Goal: Task Accomplishment & Management: Complete application form

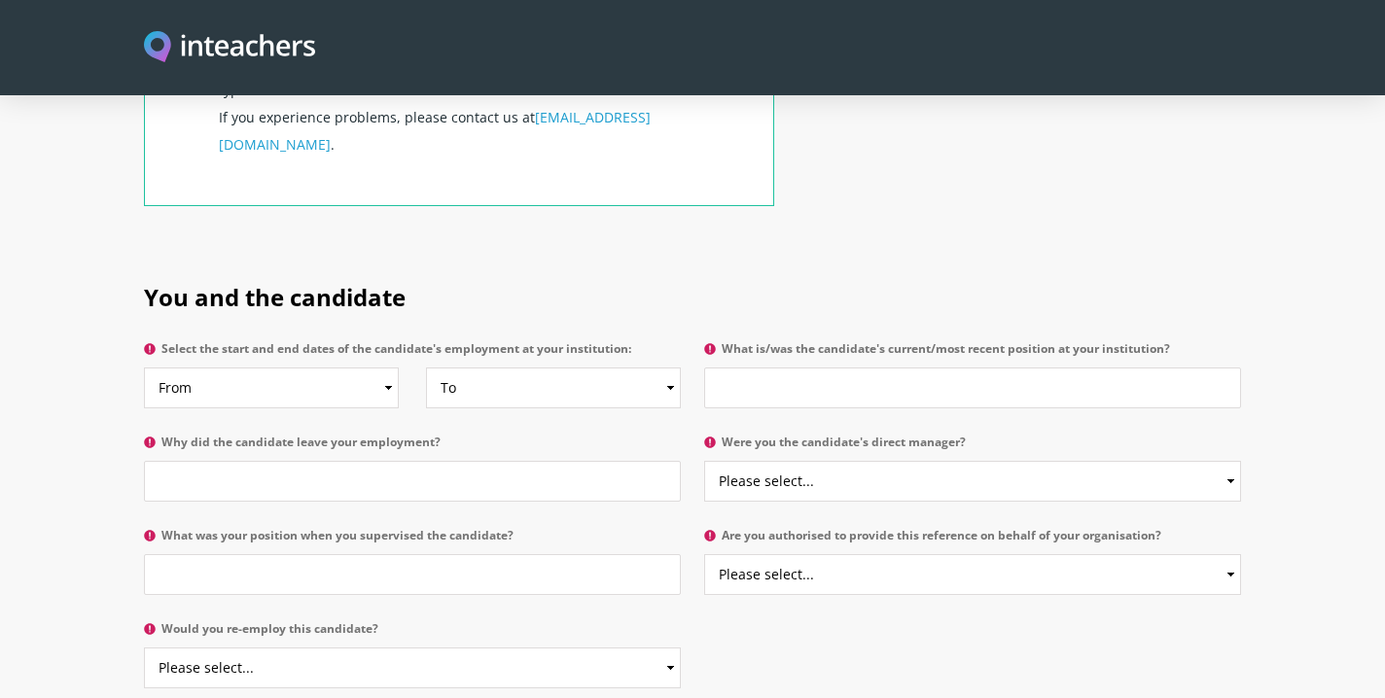
scroll to position [830, 0]
click at [385, 366] on select "From 2025 2024 2023 2022 2021 2020 2019 2018 2017 2016 2015 2014 2013 2012 2011…" at bounding box center [271, 386] width 255 height 41
select select "2018"
click at [671, 366] on select "To Currently 2025 2024 2023 2022 2021 2020 2019 2018 2017 2016 2015 2014 2013 2…" at bounding box center [553, 386] width 255 height 41
select select
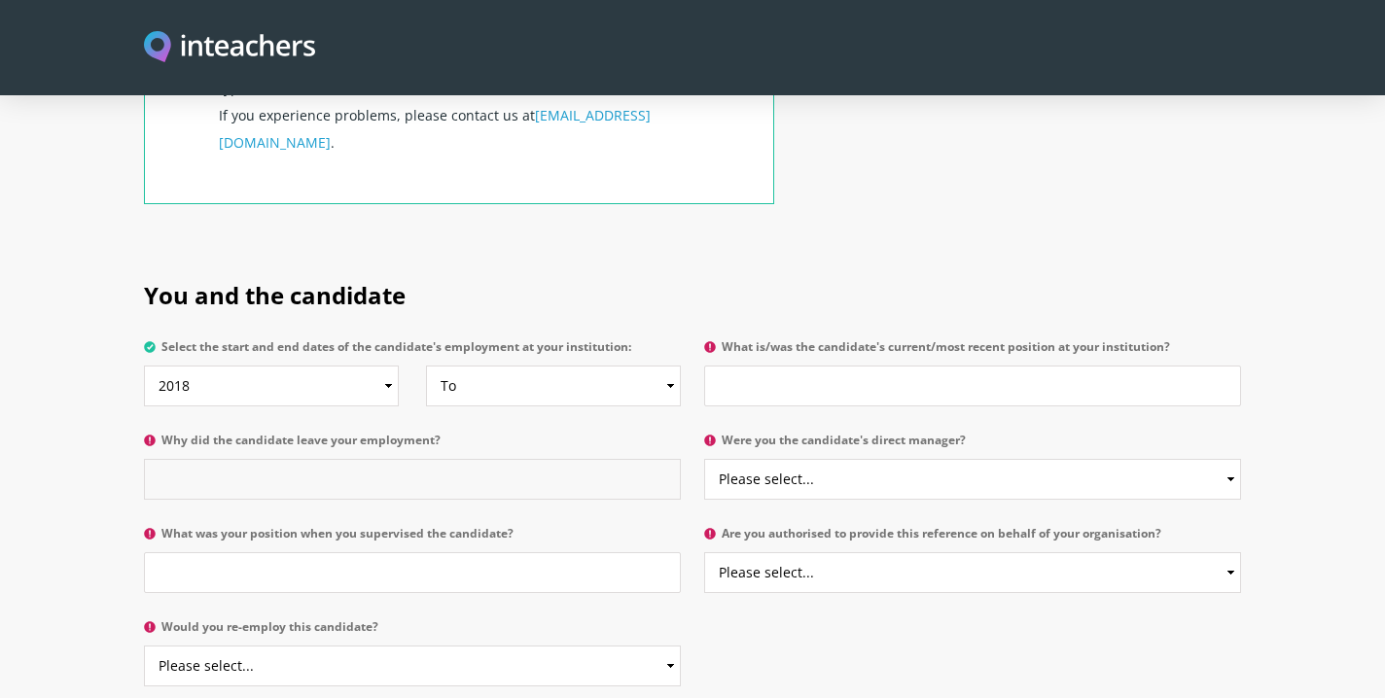
click at [489, 459] on input "Why did the candidate leave your employment?" at bounding box center [412, 479] width 537 height 41
type input "not left yet, situation in [GEOGRAPHIC_DATA]"
click at [795, 366] on input "What is/was the candidate's current/most recent position at your institution?" at bounding box center [972, 386] width 537 height 41
type input "Class teacher"
click at [425, 552] on input "What was your position when you supervised the candidate?" at bounding box center [412, 572] width 537 height 41
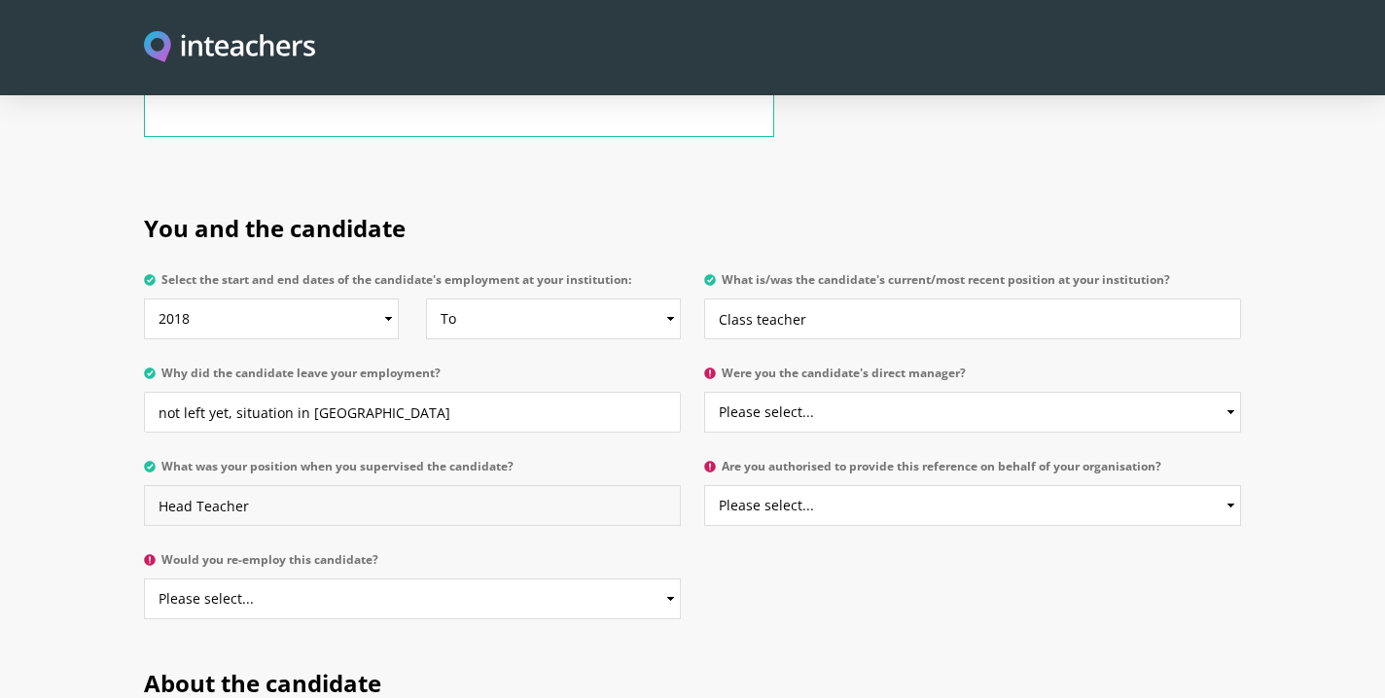
scroll to position [899, 0]
type input "Head Teacher"
click at [672, 577] on select "Please select... Yes No" at bounding box center [412, 597] width 537 height 41
select select "Yes"
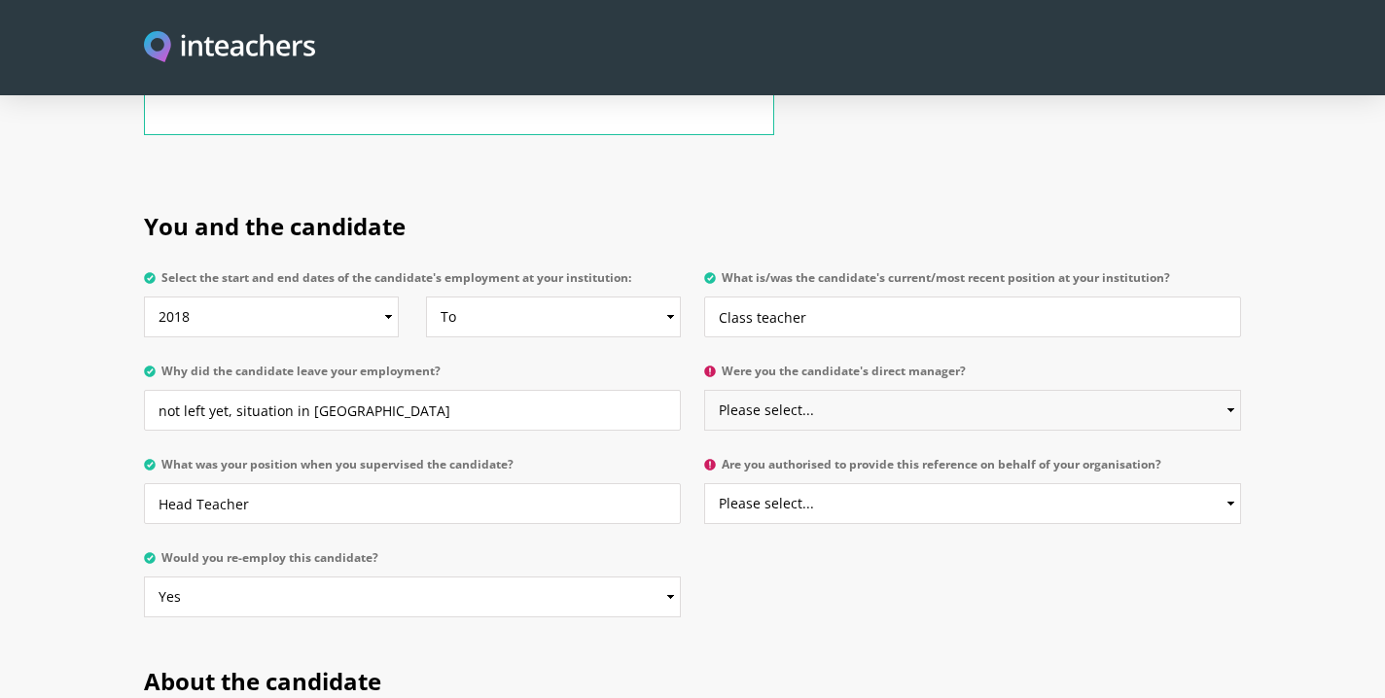
click at [1230, 390] on select "Please select... Yes No" at bounding box center [972, 410] width 537 height 41
select select "Yes"
click at [1234, 483] on select "Please select... Yes No" at bounding box center [972, 503] width 537 height 41
select select "Yes"
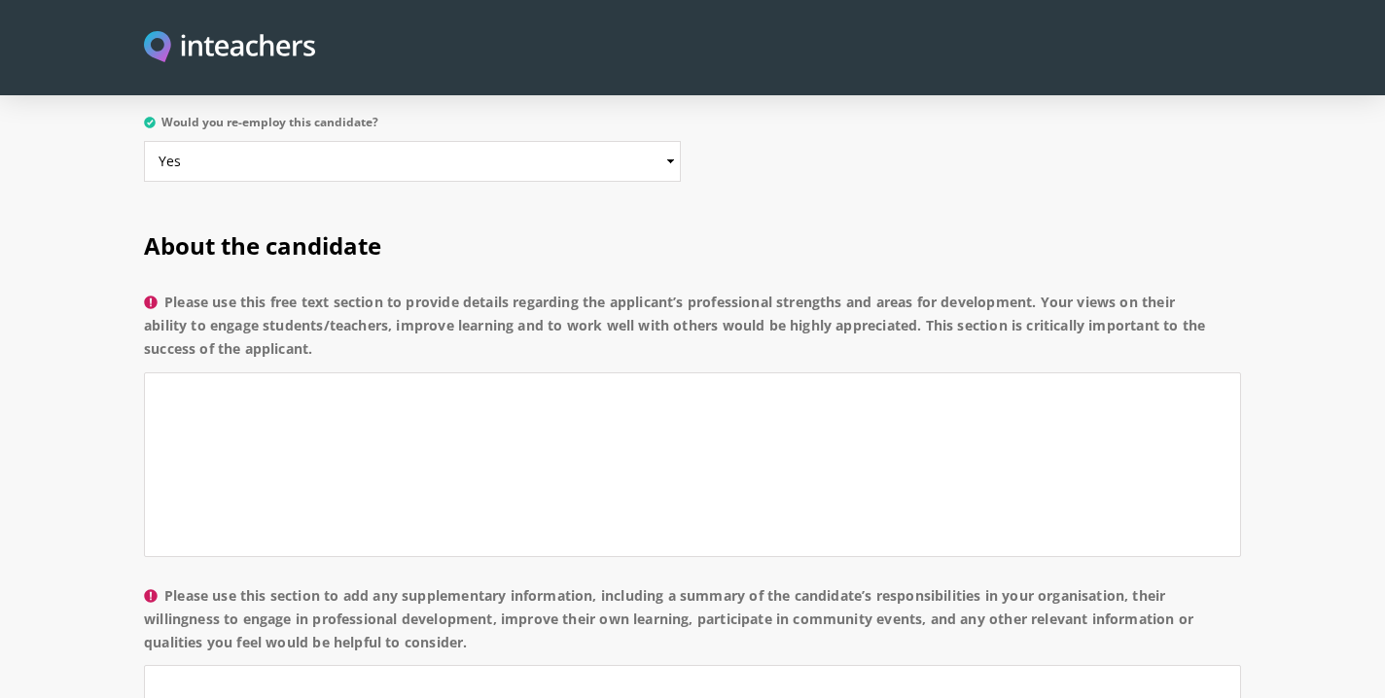
scroll to position [1337, 0]
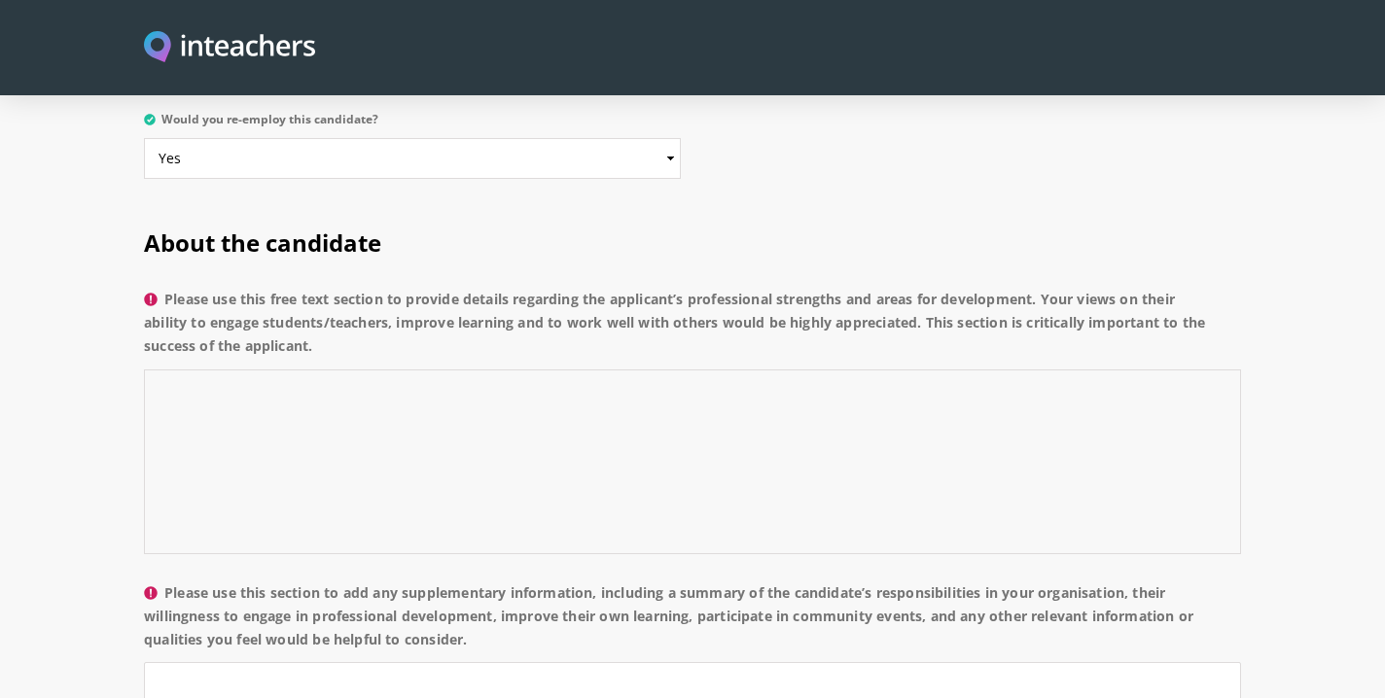
click at [584, 370] on textarea "Please use this free text section to provide details regarding the applicant’s …" at bounding box center [692, 462] width 1097 height 185
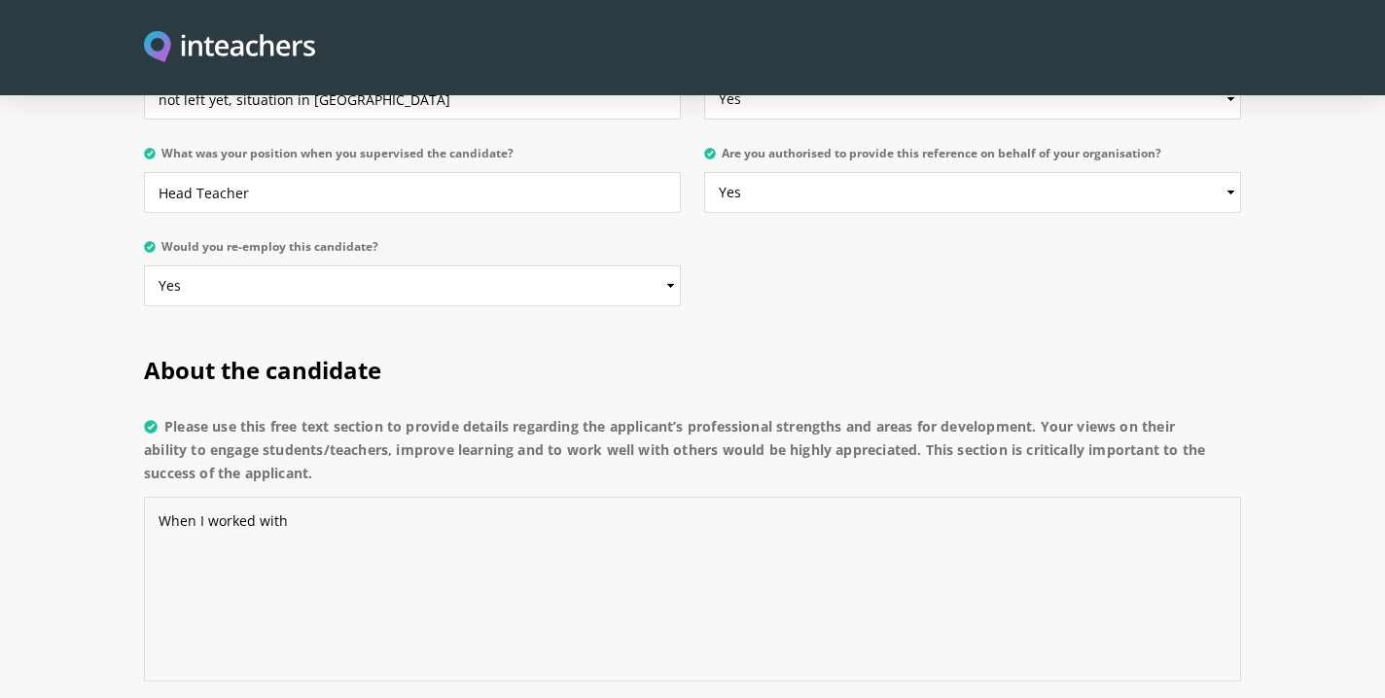
scroll to position [1216, 0]
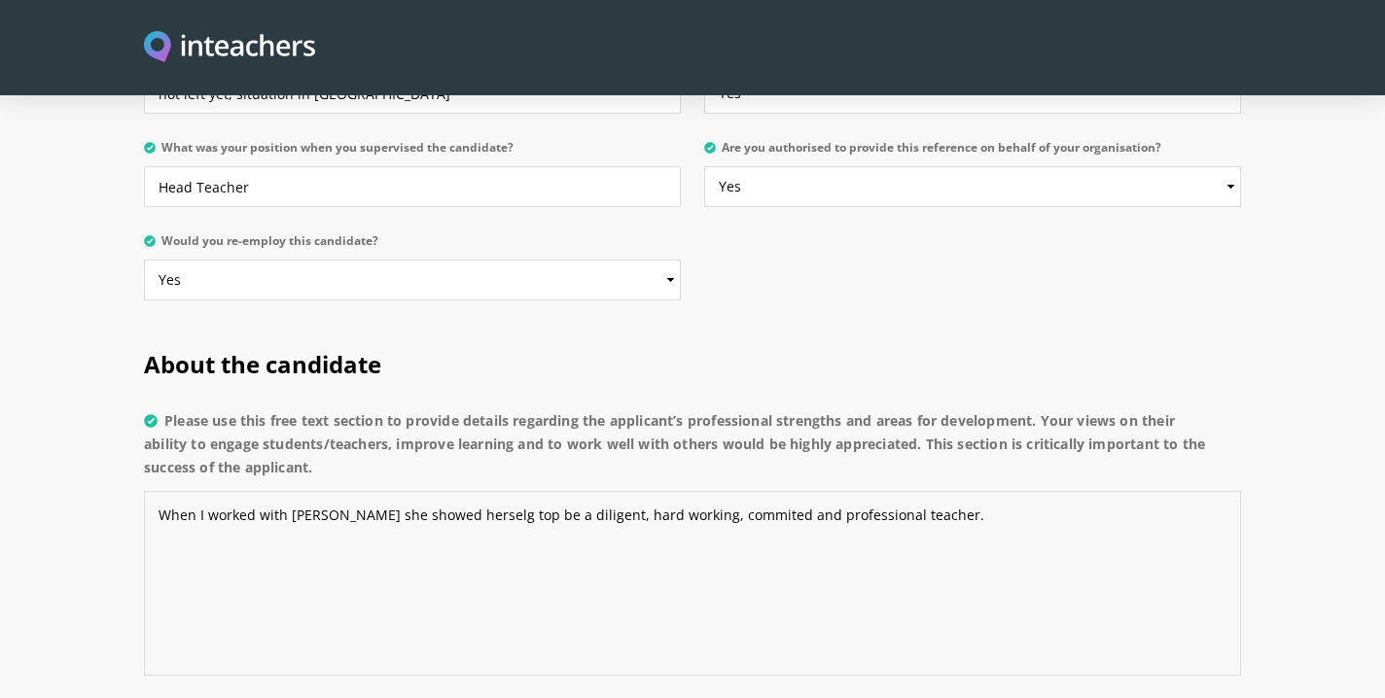
click at [695, 491] on textarea "When I worked with [PERSON_NAME] she showed herselg top be a diligent, hard wor…" at bounding box center [692, 583] width 1097 height 185
click at [483, 491] on textarea "When I worked with [PERSON_NAME] she showed herself top be a diligent, hard wor…" at bounding box center [692, 583] width 1097 height 185
click at [909, 491] on textarea "When I worked with [PERSON_NAME] she showed herself to be a diligent, hard work…" at bounding box center [692, 583] width 1097 height 185
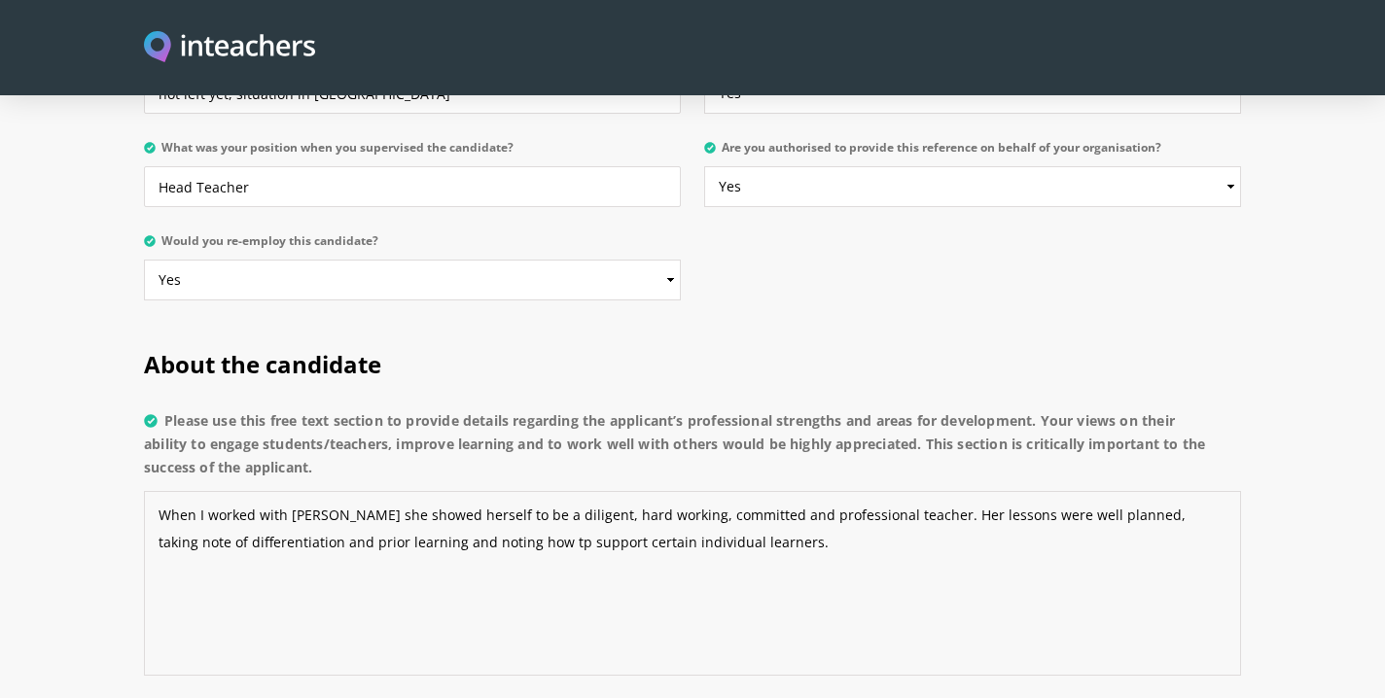
click at [480, 491] on textarea "When I worked with [PERSON_NAME] she showed herself to be a diligent, hard work…" at bounding box center [692, 583] width 1097 height 185
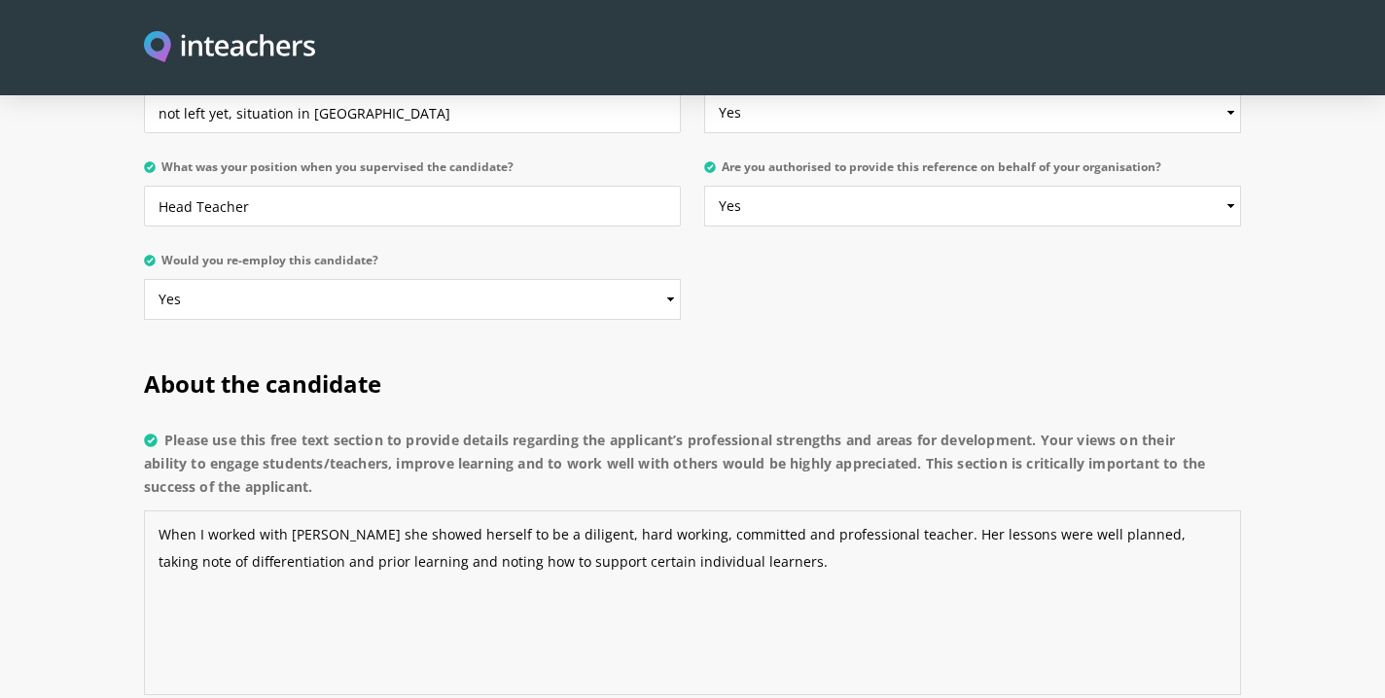
scroll to position [1189, 0]
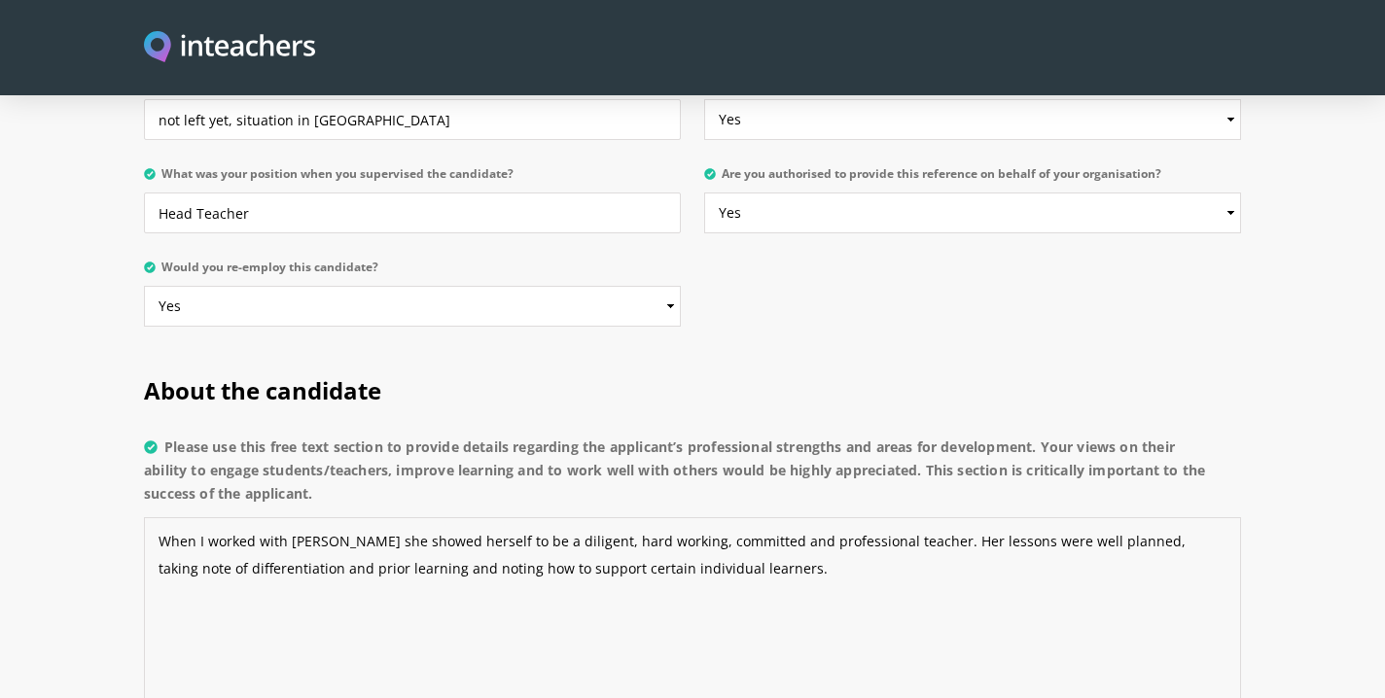
click at [736, 522] on textarea "When I worked with [PERSON_NAME] she showed herself to be a diligent, hard work…" at bounding box center [692, 609] width 1097 height 185
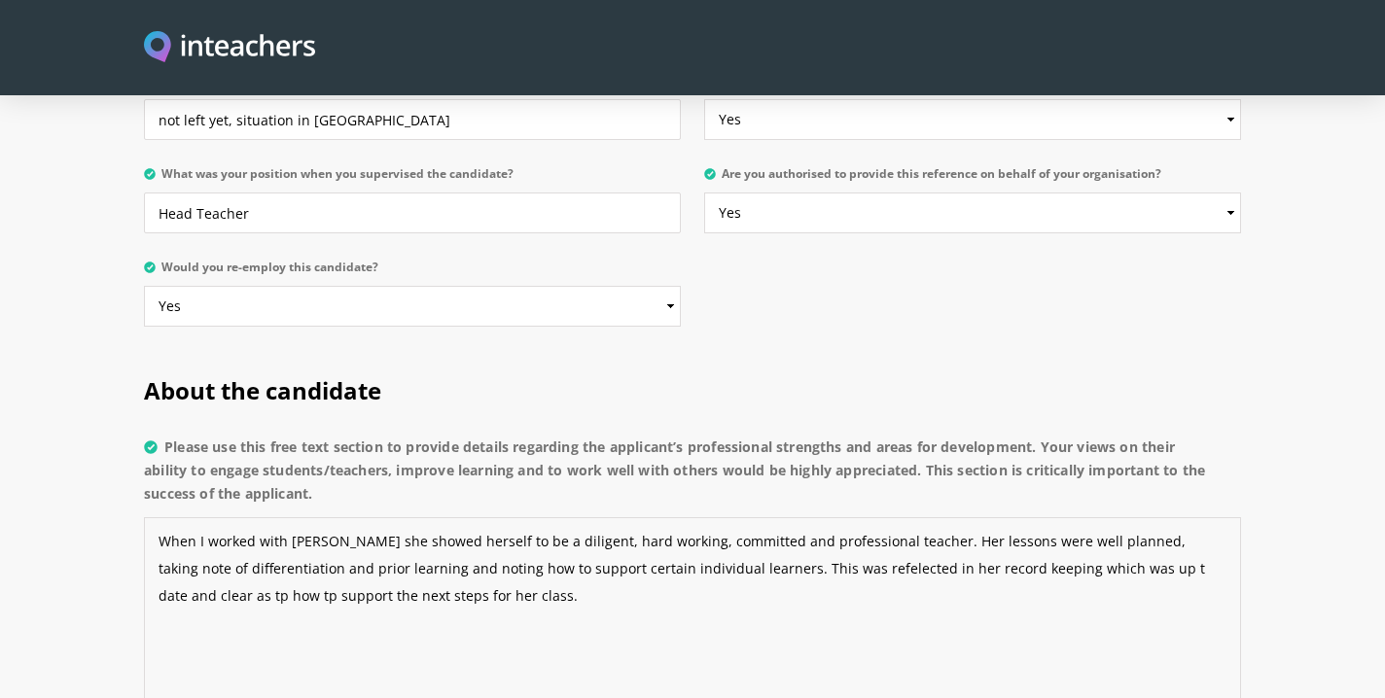
click at [823, 518] on textarea "When I worked with [PERSON_NAME] she showed herself to be a diligent, hard work…" at bounding box center [692, 609] width 1097 height 185
click at [796, 520] on textarea "When I worked with [PERSON_NAME] she showed herself to be a diligent, hard work…" at bounding box center [692, 609] width 1097 height 185
click at [548, 548] on textarea "When I worked with [PERSON_NAME] she showed herself to be a diligent, hard work…" at bounding box center [692, 609] width 1097 height 185
click at [1193, 518] on textarea "When I worked with [PERSON_NAME] she showed herself to be a diligent, hard work…" at bounding box center [692, 609] width 1097 height 185
click at [1064, 517] on textarea "When I worked with [PERSON_NAME] she showed herself to be a diligent, hard work…" at bounding box center [692, 609] width 1097 height 185
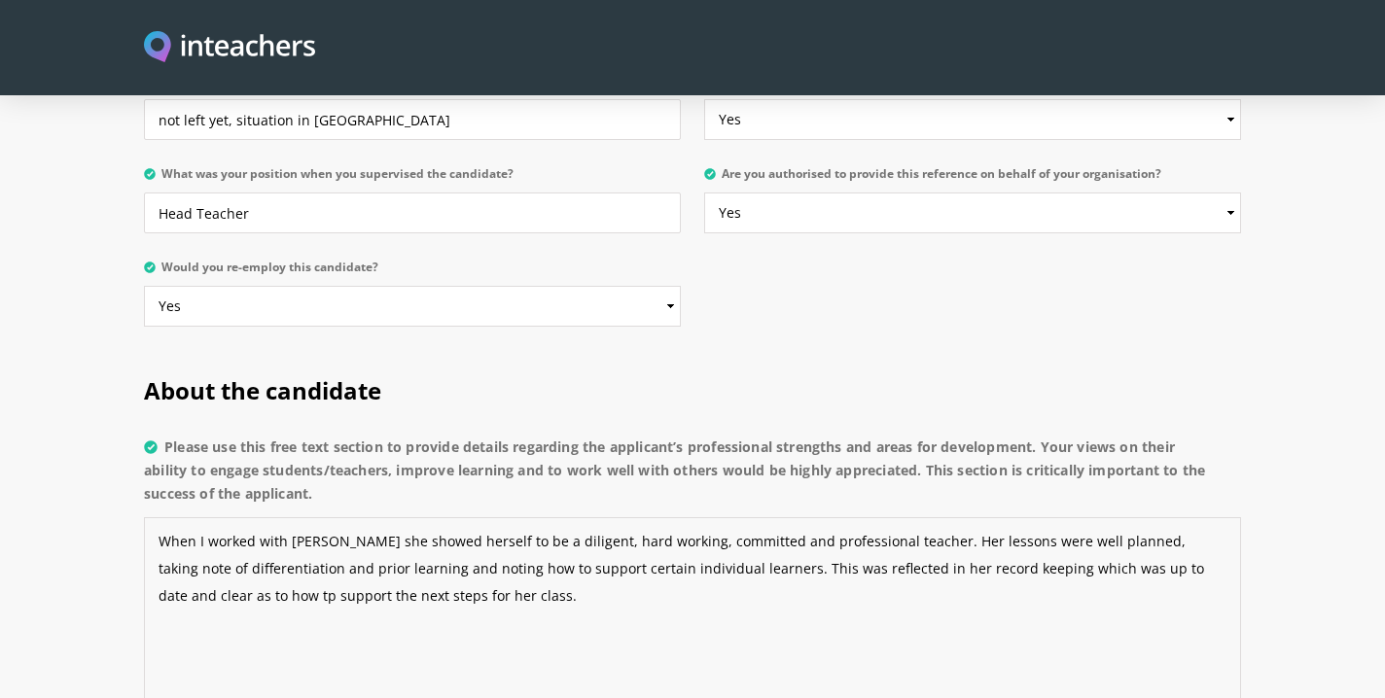
click at [201, 545] on textarea "When I worked with [PERSON_NAME] she showed herself to be a diligent, hard work…" at bounding box center [692, 609] width 1097 height 185
click at [501, 540] on textarea "When I worked with [PERSON_NAME] she showed herself to be a diligent, hard work…" at bounding box center [692, 609] width 1097 height 185
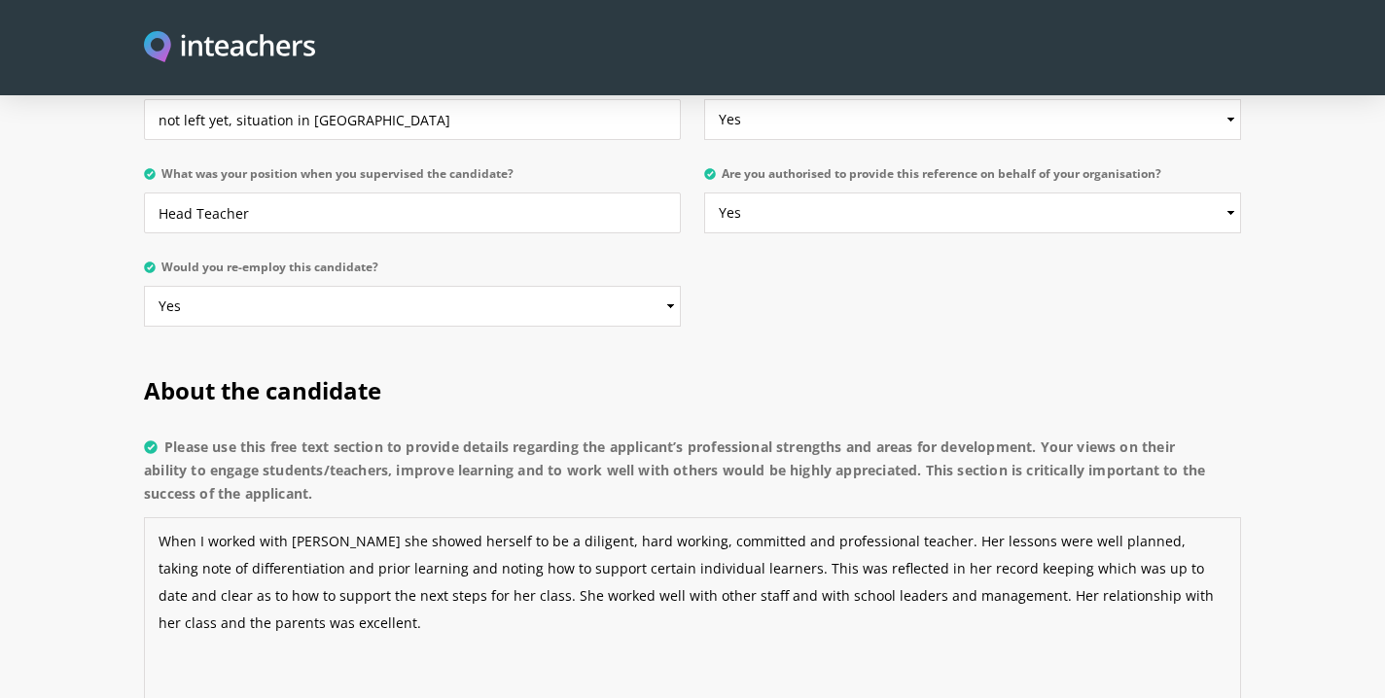
click at [441, 541] on textarea "When I worked with [PERSON_NAME] she showed herself to be a diligent, hard work…" at bounding box center [692, 609] width 1097 height 185
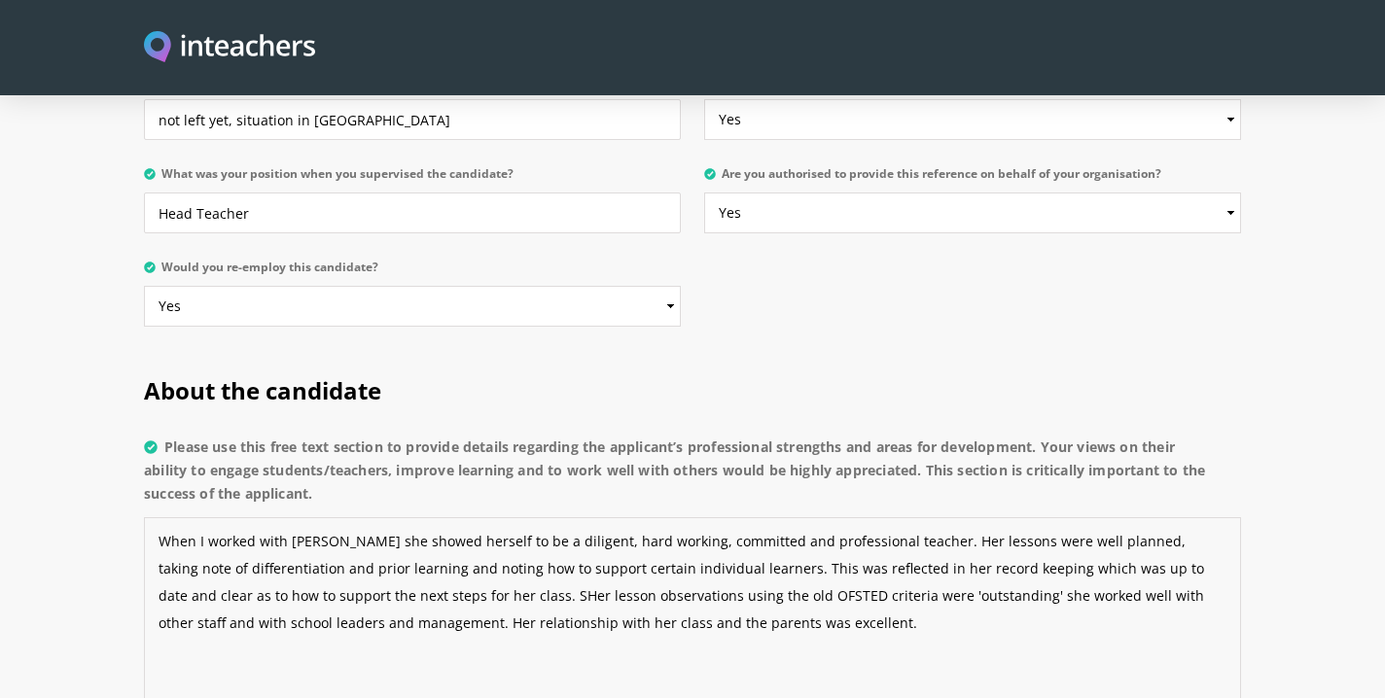
drag, startPoint x: 443, startPoint y: 536, endPoint x: 442, endPoint y: 578, distance: 41.9
click at [443, 536] on textarea "When I worked with [PERSON_NAME] she showed herself to be a diligent, hard work…" at bounding box center [692, 609] width 1097 height 185
click at [900, 545] on textarea "When I worked with [PERSON_NAME] she showed herself to be a diligent, hard work…" at bounding box center [692, 609] width 1097 height 185
click at [741, 568] on textarea "When I worked with [PERSON_NAME] she showed herself to be a diligent, hard work…" at bounding box center [692, 609] width 1097 height 185
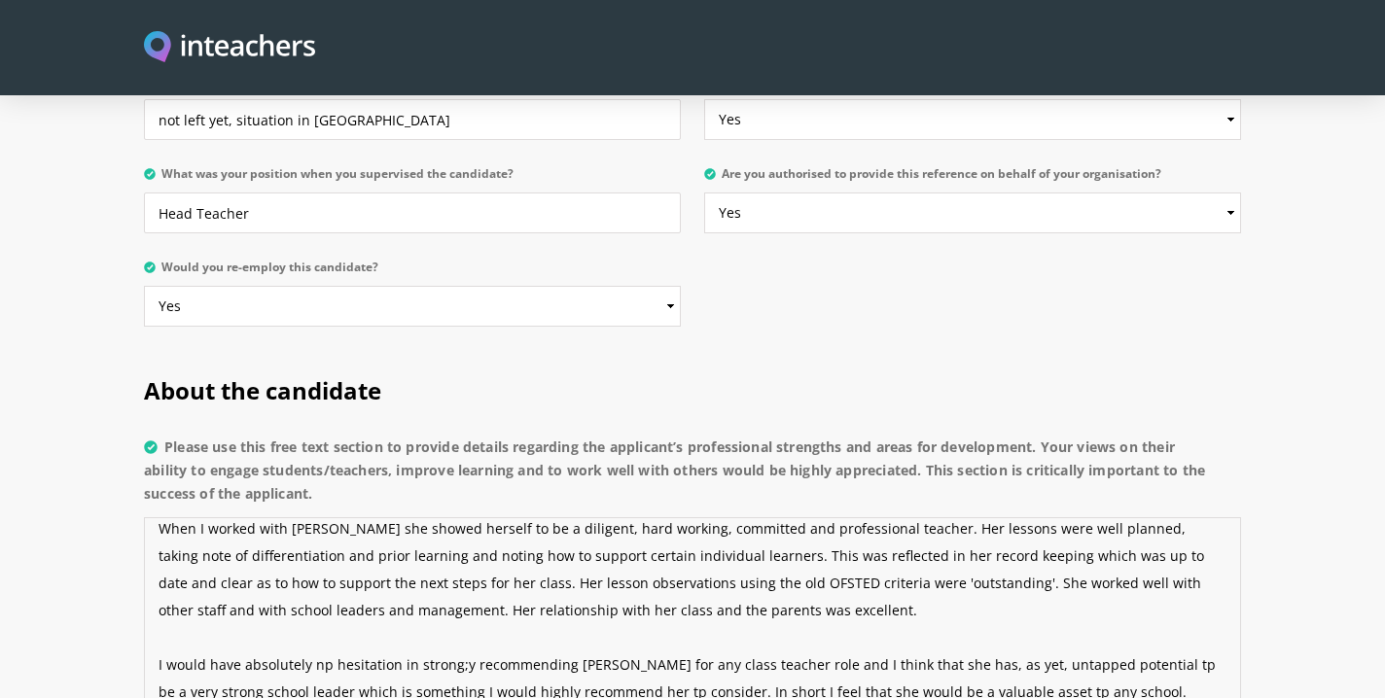
scroll to position [27, 0]
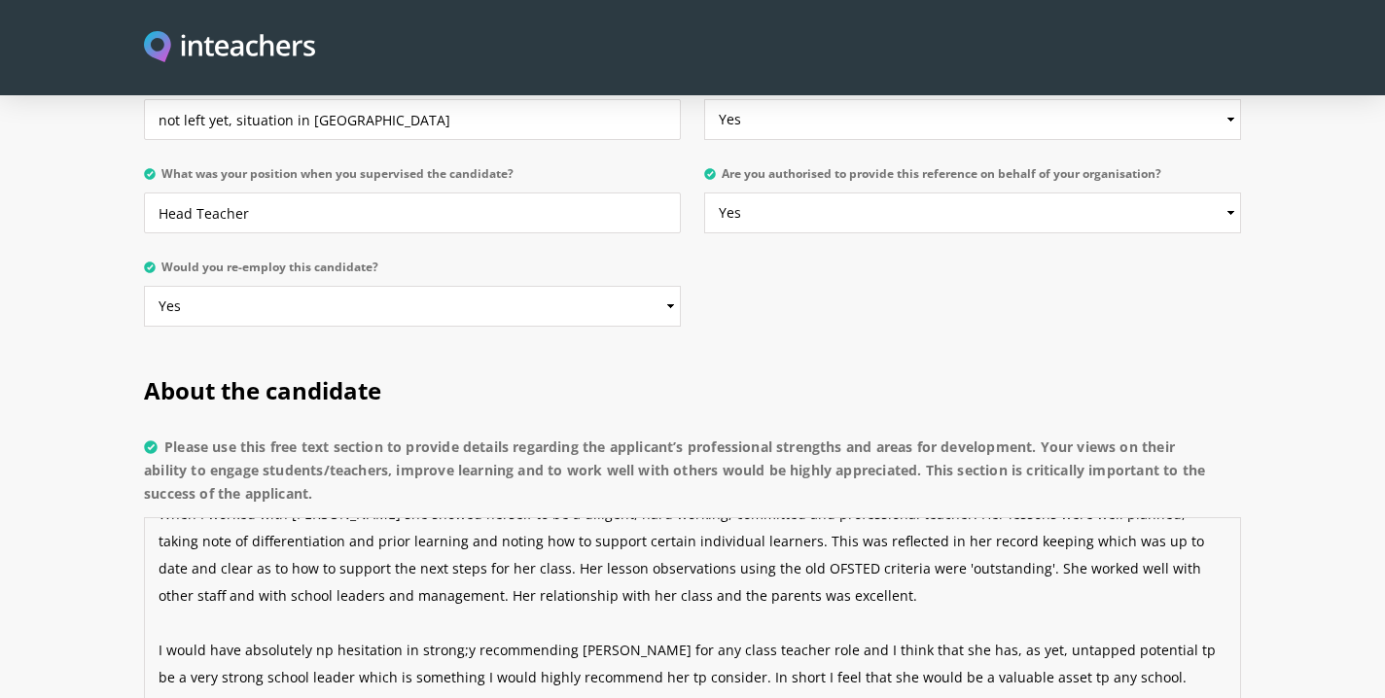
click at [581, 626] on textarea "When I worked with [PERSON_NAME] she showed herself to be a diligent, hard work…" at bounding box center [692, 609] width 1097 height 185
click at [457, 599] on textarea "When I worked with [PERSON_NAME] she showed herself to be a diligent, hard work…" at bounding box center [692, 609] width 1097 height 185
click at [1116, 600] on textarea "When I worked with [PERSON_NAME] she showed herself to be a diligent, hard work…" at bounding box center [692, 609] width 1097 height 185
click at [971, 623] on textarea "When I worked with [PERSON_NAME] she showed herself to be a diligent, hard work…" at bounding box center [692, 609] width 1097 height 185
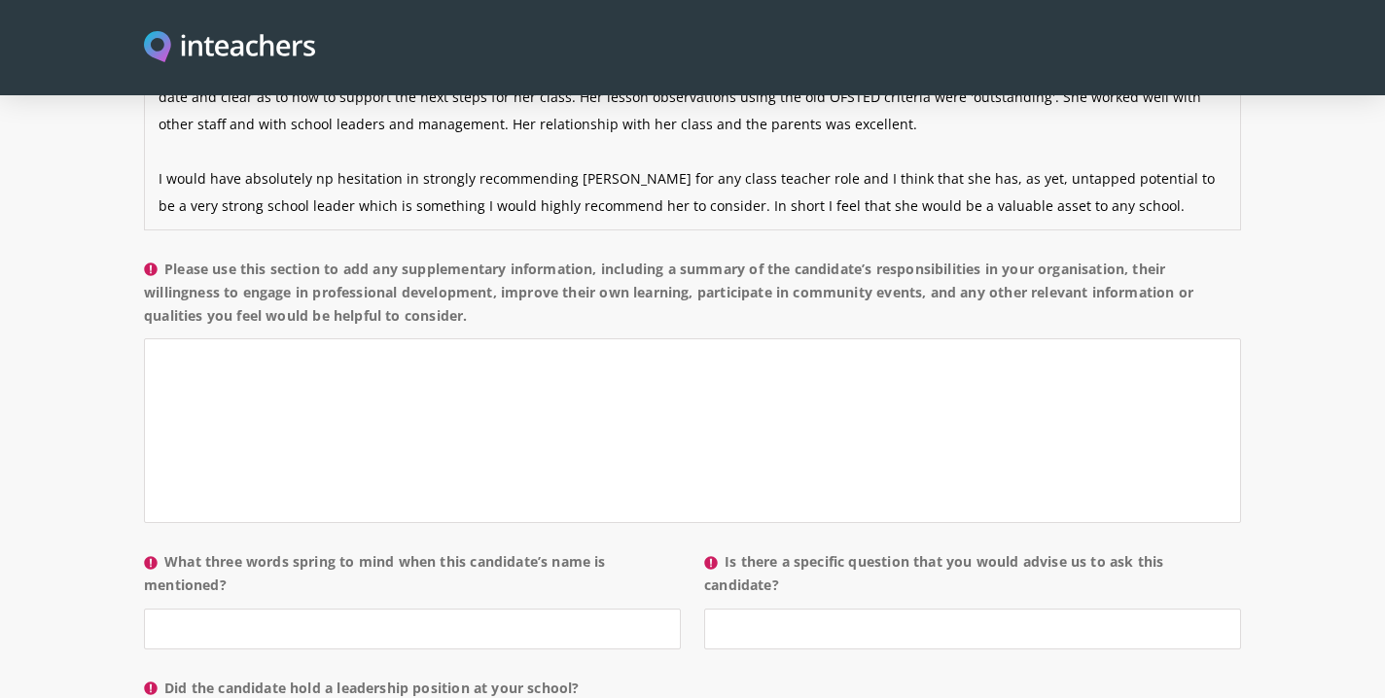
scroll to position [1662, 0]
type textarea "When I worked with [PERSON_NAME] she showed herself to be a diligent, hard work…"
click at [345, 337] on textarea "Please use this section to add any supplementary information, including a summa…" at bounding box center [692, 429] width 1097 height 185
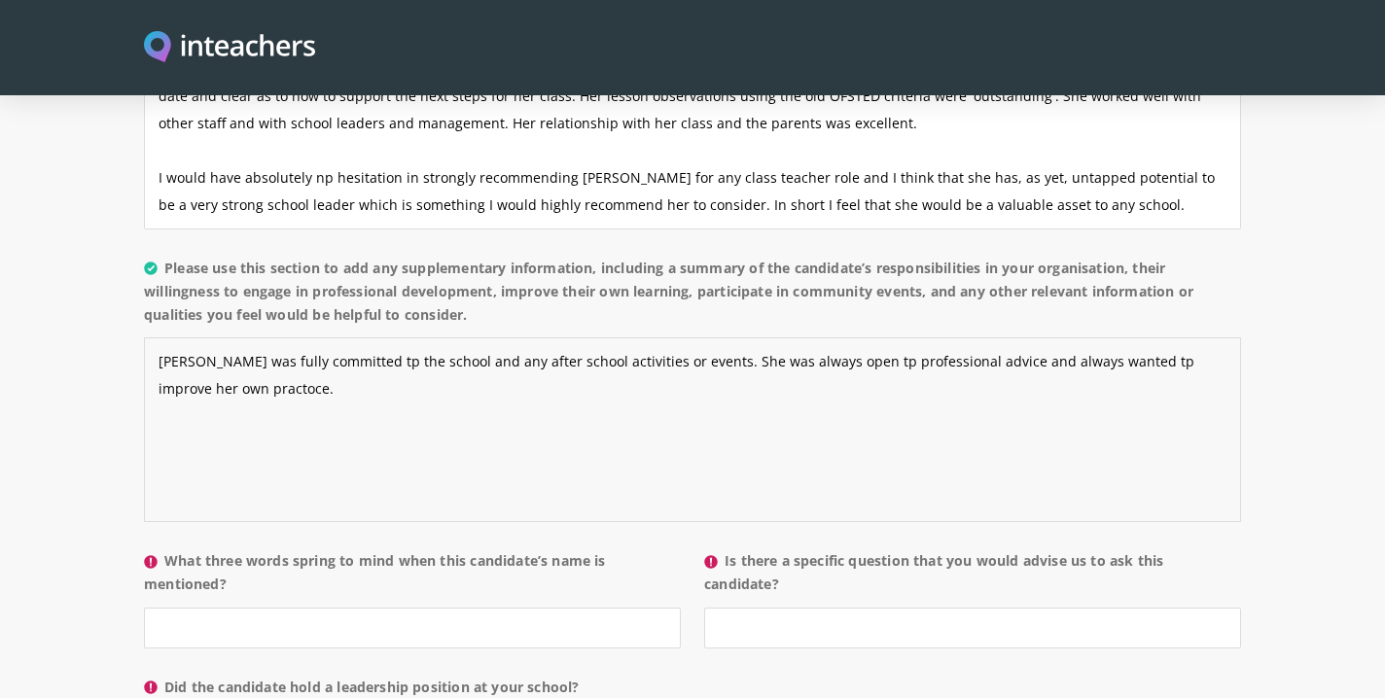
click at [165, 337] on textarea "[PERSON_NAME] was fully committed tp the school and any after school activities…" at bounding box center [692, 429] width 1097 height 185
click at [351, 337] on textarea "[PERSON_NAME] was fully committed tp the school and any after school activities…" at bounding box center [692, 429] width 1097 height 185
click at [833, 337] on textarea "[PERSON_NAME] was fully committed to the school and any after school activities…" at bounding box center [692, 429] width 1097 height 185
drag, startPoint x: 1098, startPoint y: 311, endPoint x: 1045, endPoint y: 372, distance: 81.3
click at [1098, 337] on textarea "[PERSON_NAME] was fully committed to the school and any after school activities…" at bounding box center [692, 429] width 1097 height 185
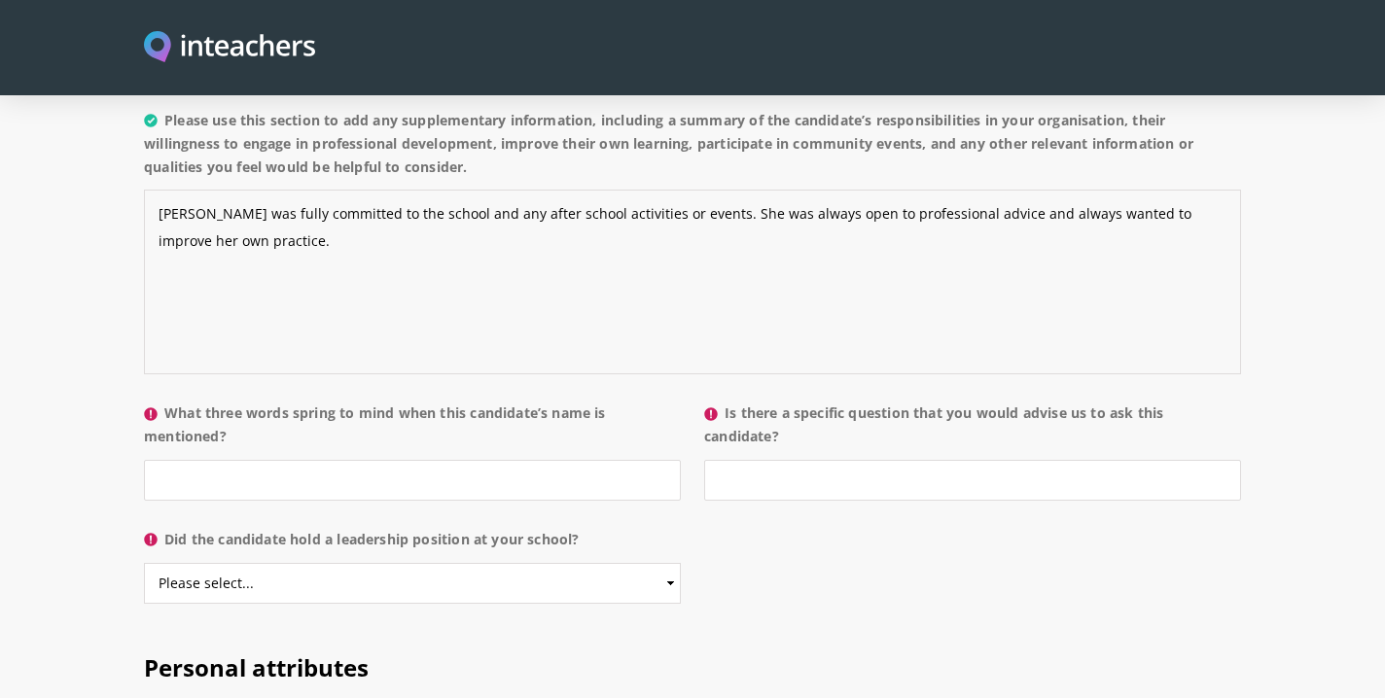
scroll to position [1816, 0]
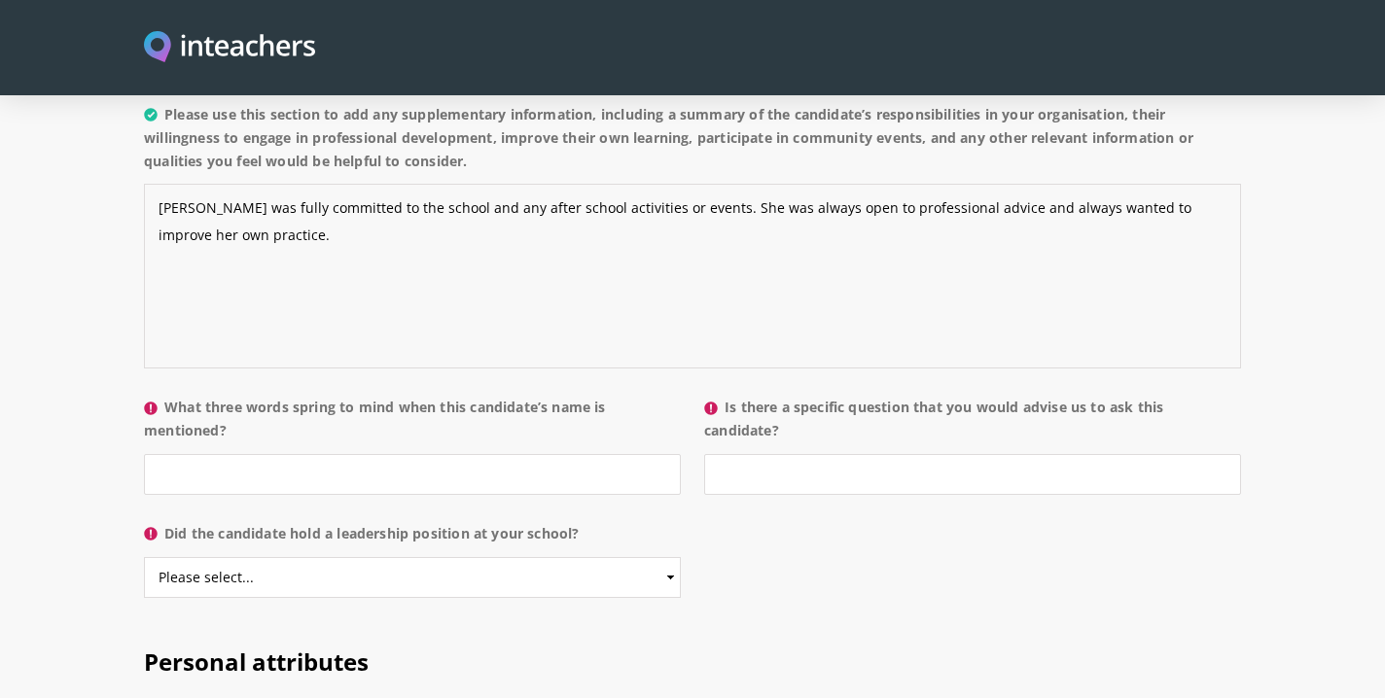
type textarea "[PERSON_NAME] was fully committed to the school and any after school activities…"
click at [670, 557] on select "Please select... Yes No" at bounding box center [412, 577] width 537 height 41
select select "No"
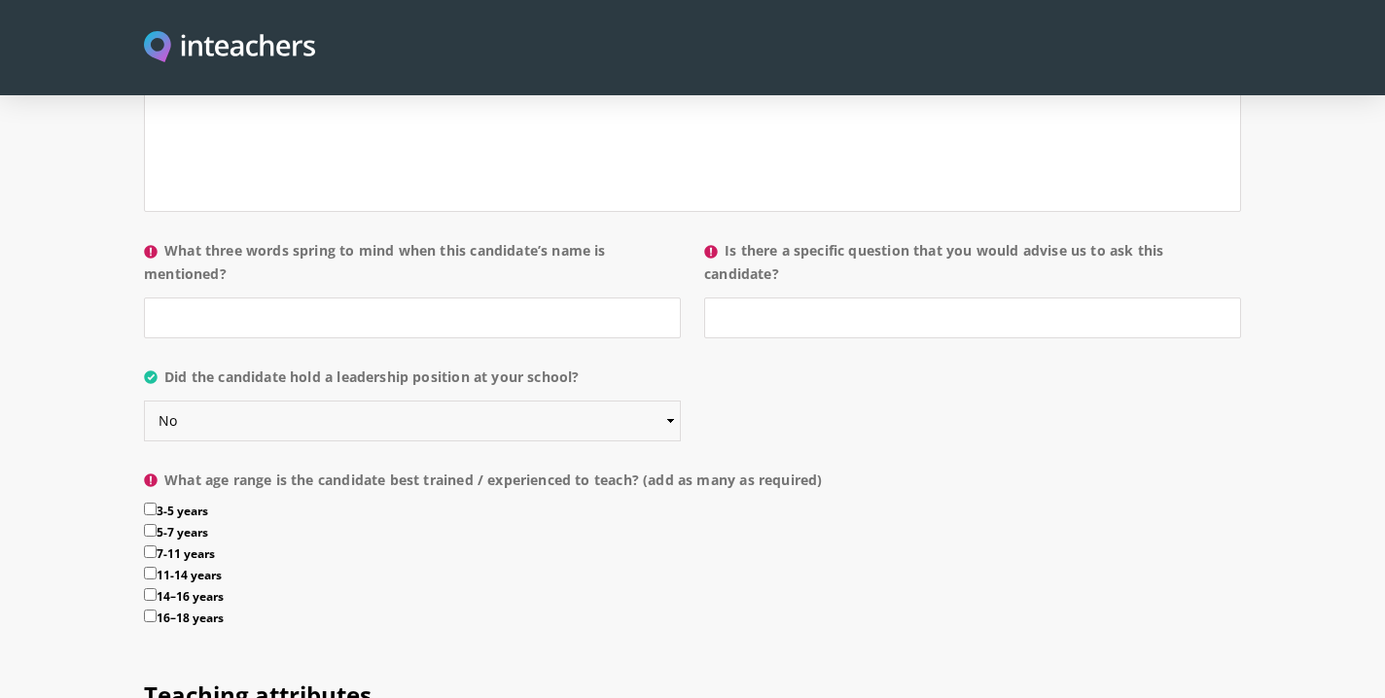
scroll to position [1978, 0]
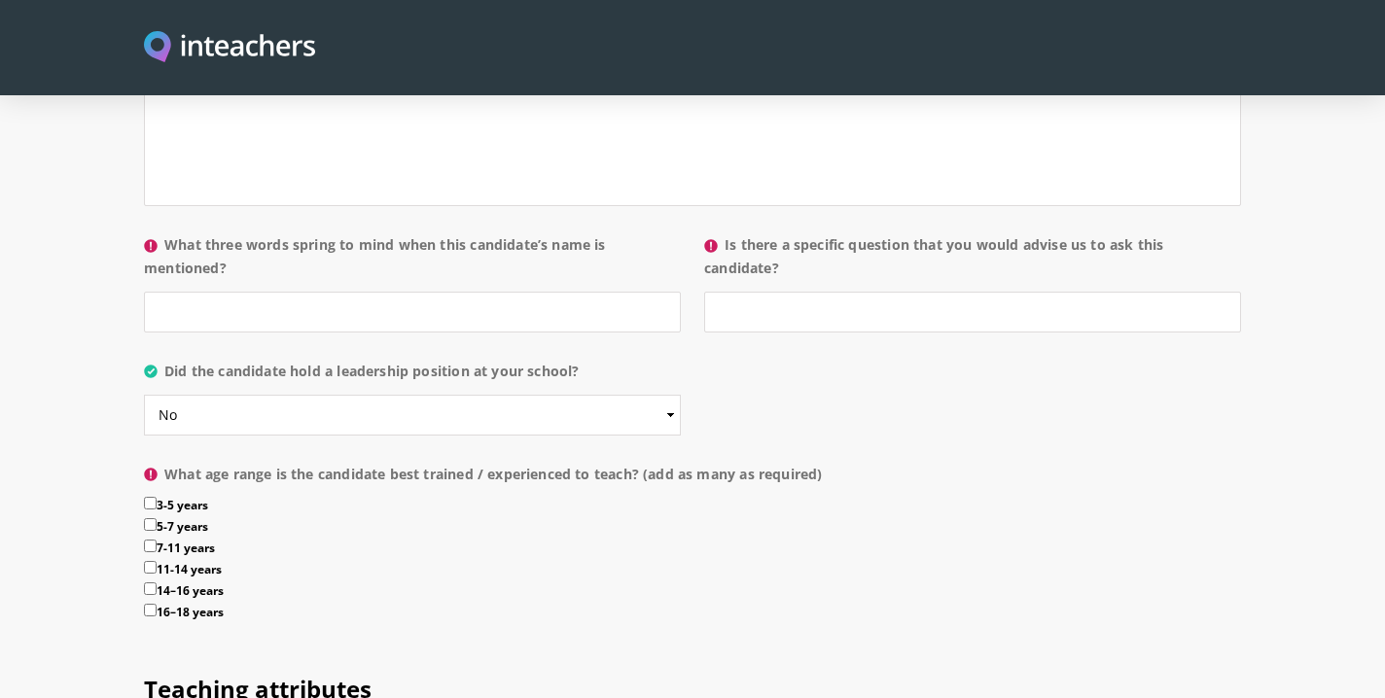
click at [151, 518] on input "5-7 years" at bounding box center [150, 524] width 13 height 13
checkbox input "true"
click at [150, 540] on input "7-11 years" at bounding box center [150, 546] width 13 height 13
checkbox input "true"
click at [151, 497] on input "3-5 years" at bounding box center [150, 503] width 13 height 13
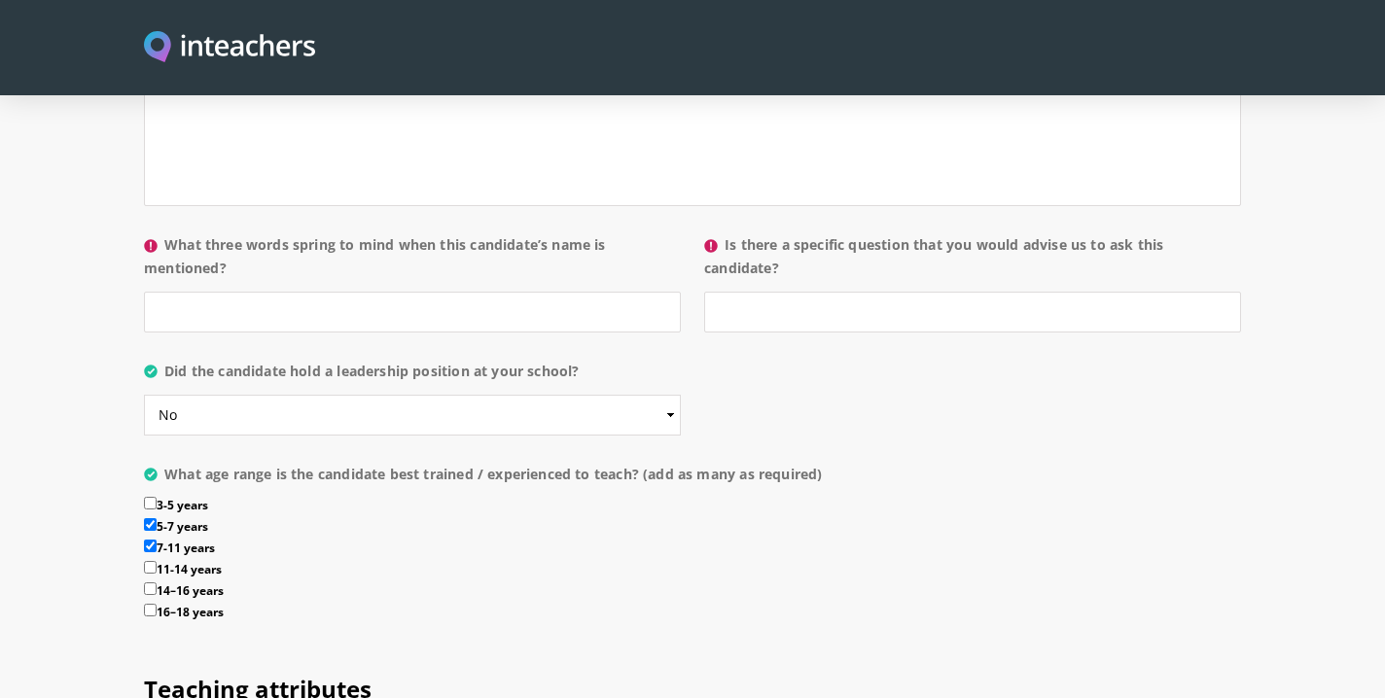
checkbox input "true"
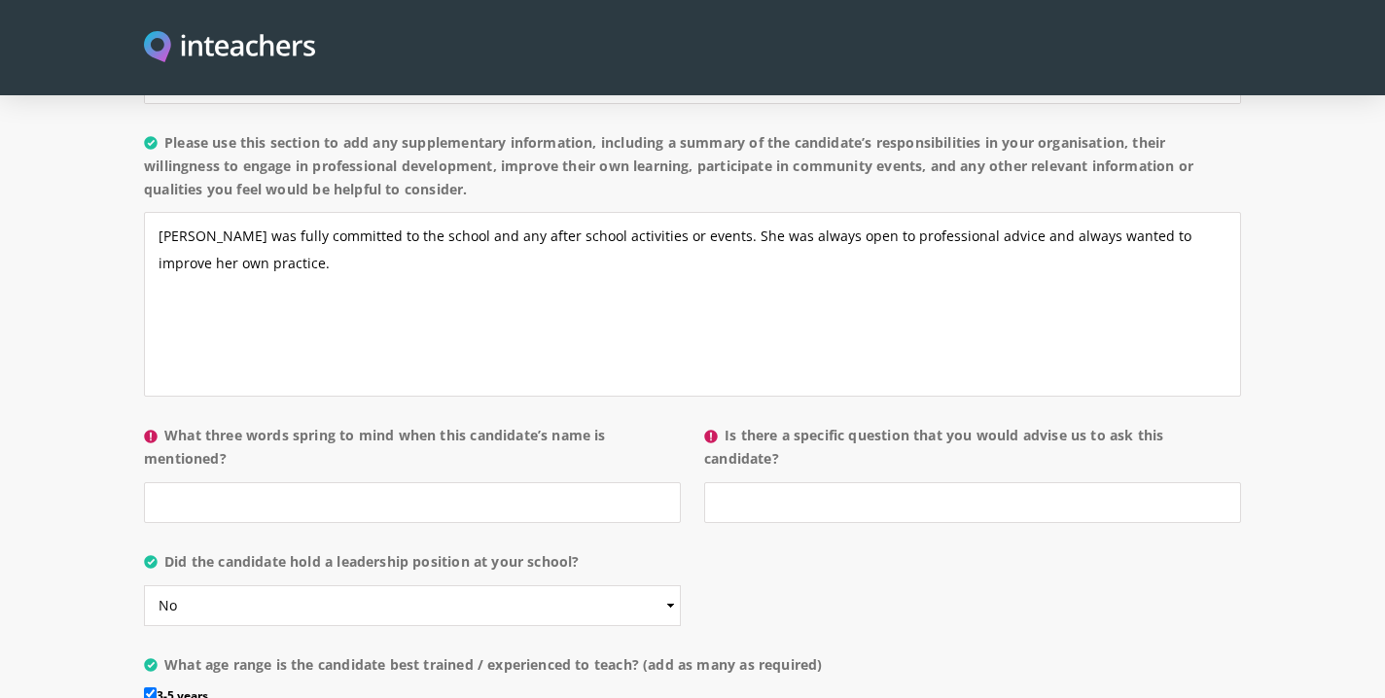
scroll to position [1787, 0]
click at [358, 483] on input "What three words spring to mind when this candidate’s name is mentioned?" at bounding box center [412, 503] width 537 height 41
type input "Hard working, caring , professional"
click at [773, 483] on input "Is there a specific question that you would advise us to ask this candidate?" at bounding box center [972, 503] width 537 height 41
click at [876, 483] on input "Would ypu consider a leadershi role" at bounding box center [972, 503] width 537 height 41
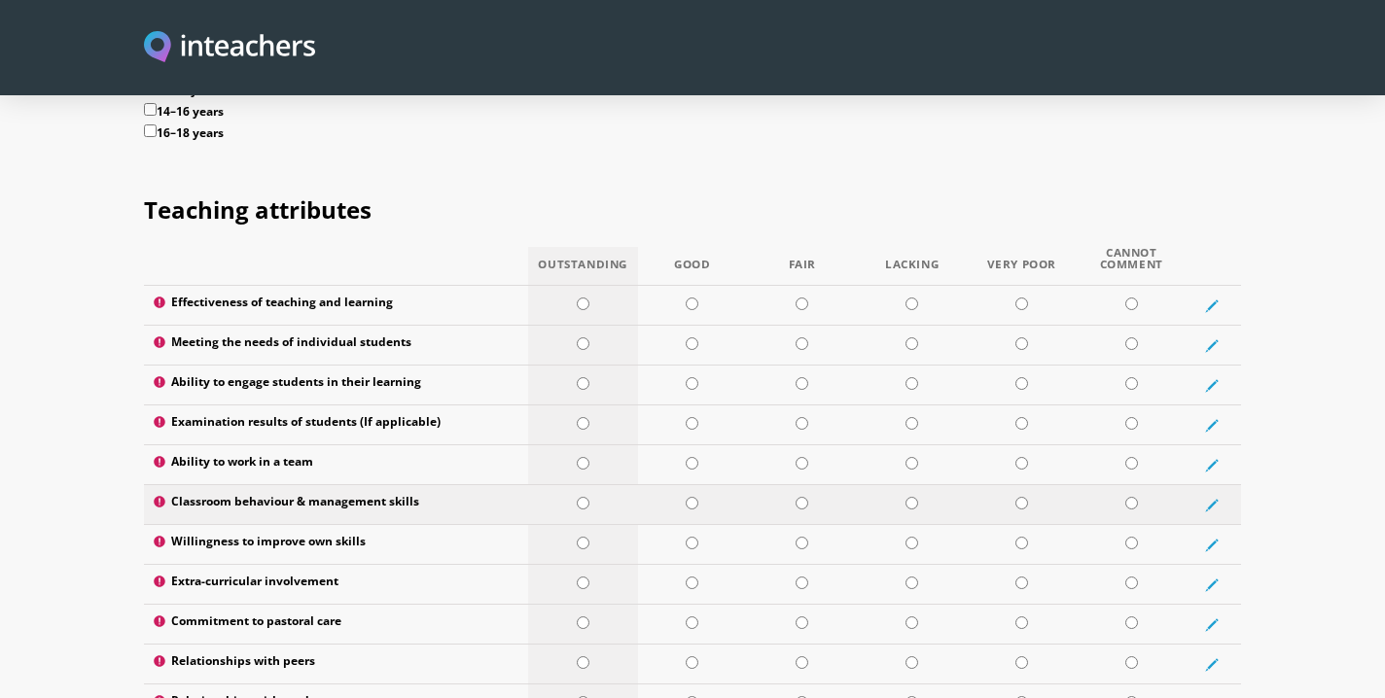
scroll to position [2460, 0]
type input "Would you consider a leadership role"
click at [584, 296] on input "radio" at bounding box center [583, 302] width 13 height 13
radio input "true"
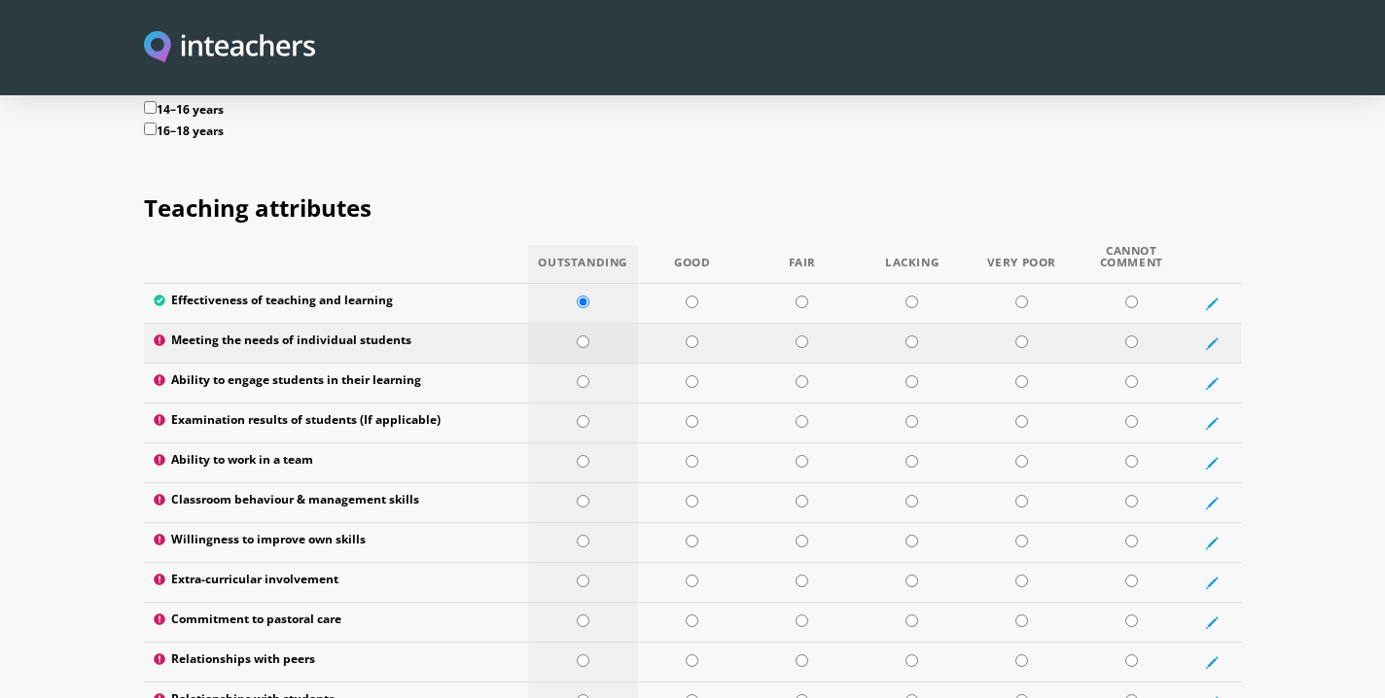
click at [582, 336] on input "radio" at bounding box center [583, 342] width 13 height 13
radio input "true"
click at [585, 375] on input "radio" at bounding box center [583, 381] width 13 height 13
radio input "true"
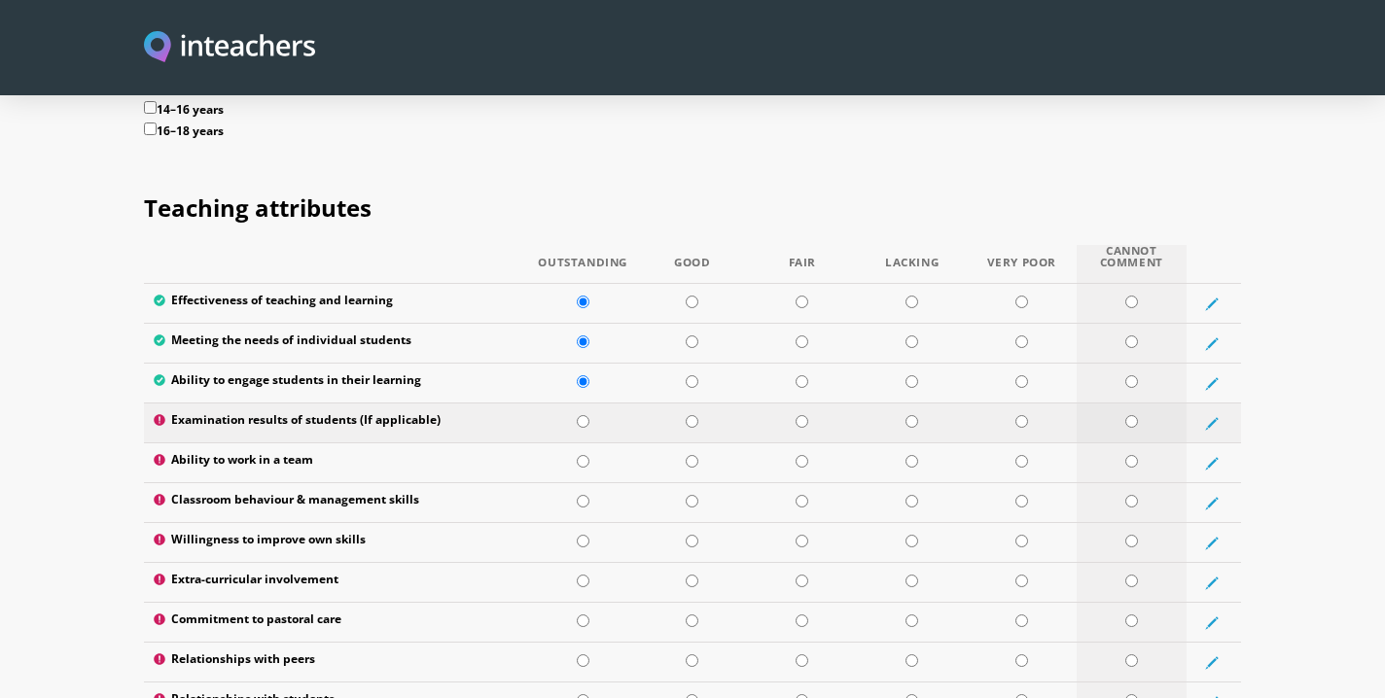
click at [1133, 415] on input "radio" at bounding box center [1131, 421] width 13 height 13
radio input "true"
click at [584, 455] on input "radio" at bounding box center [583, 461] width 13 height 13
radio input "true"
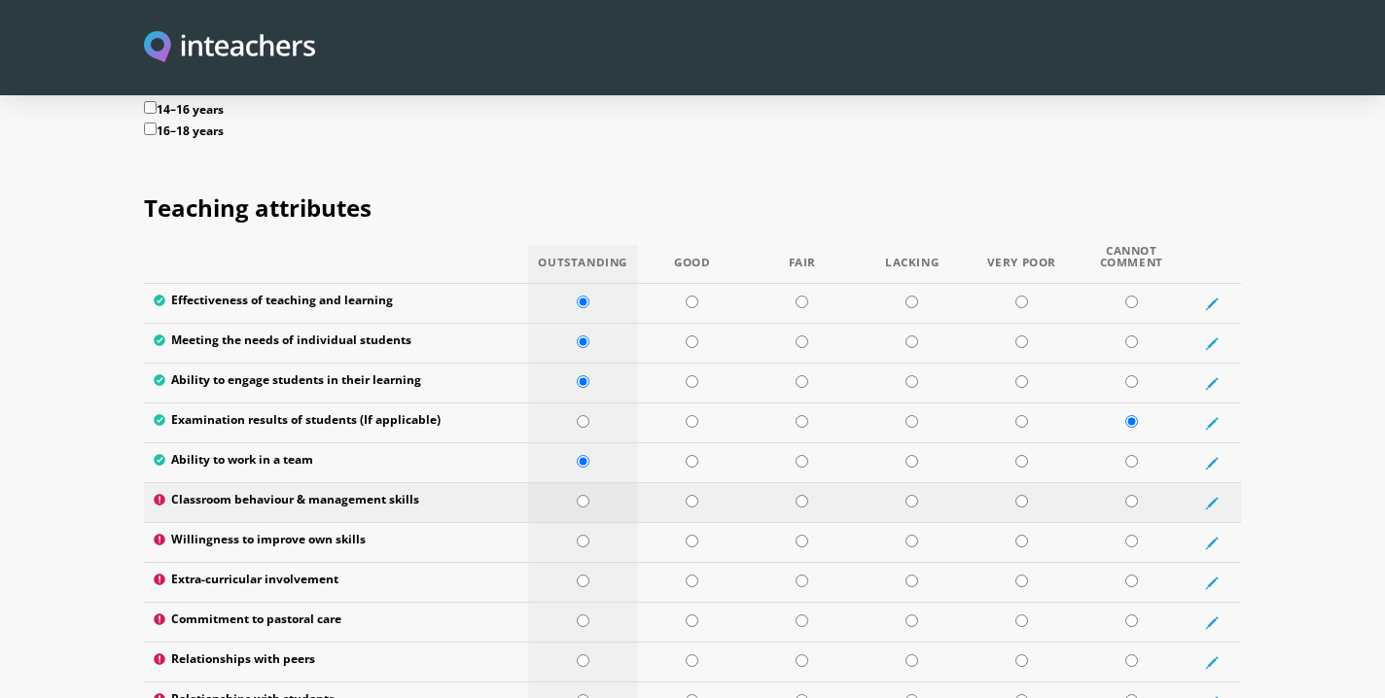
click at [583, 495] on input "radio" at bounding box center [583, 501] width 13 height 13
radio input "true"
click at [584, 535] on input "radio" at bounding box center [583, 541] width 13 height 13
radio input "true"
click at [581, 575] on input "radio" at bounding box center [583, 581] width 13 height 13
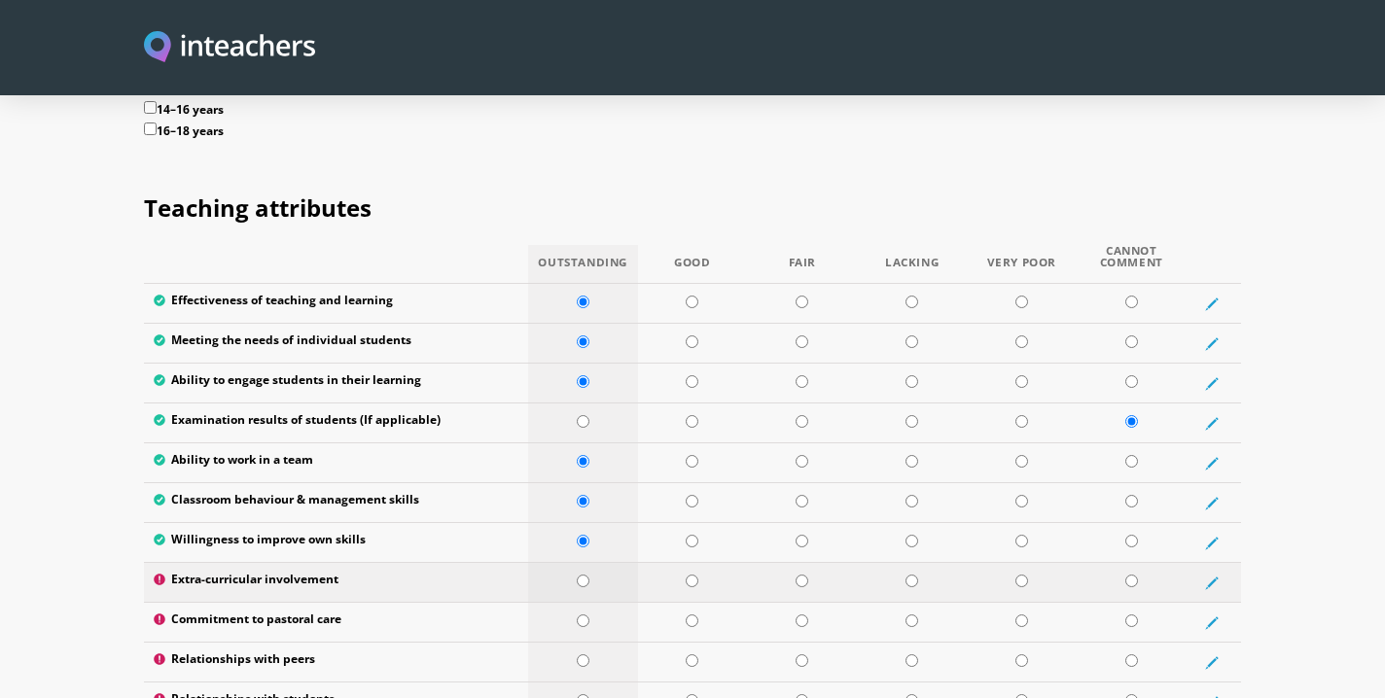
radio input "true"
click at [583, 615] on input "radio" at bounding box center [583, 621] width 13 height 13
radio input "true"
click at [586, 655] on input "radio" at bounding box center [583, 661] width 13 height 13
radio input "true"
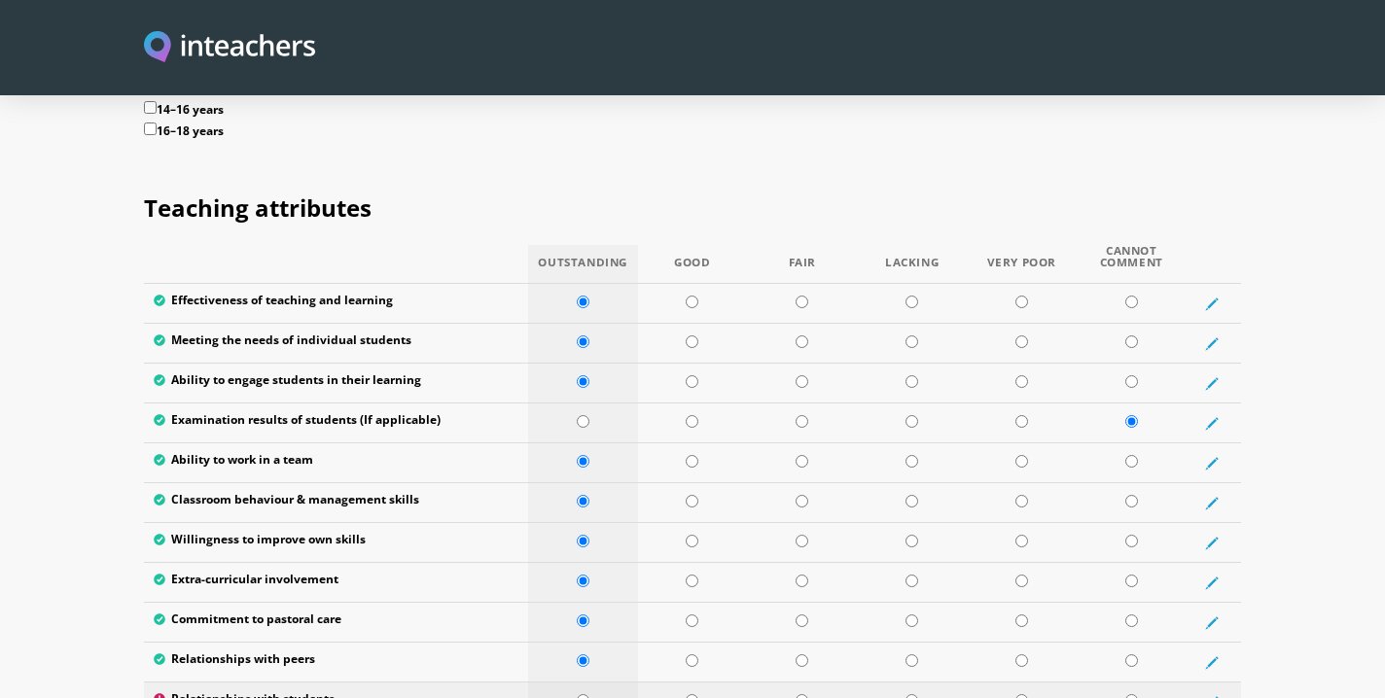
click at [586, 694] on input "radio" at bounding box center [583, 700] width 13 height 13
radio input "true"
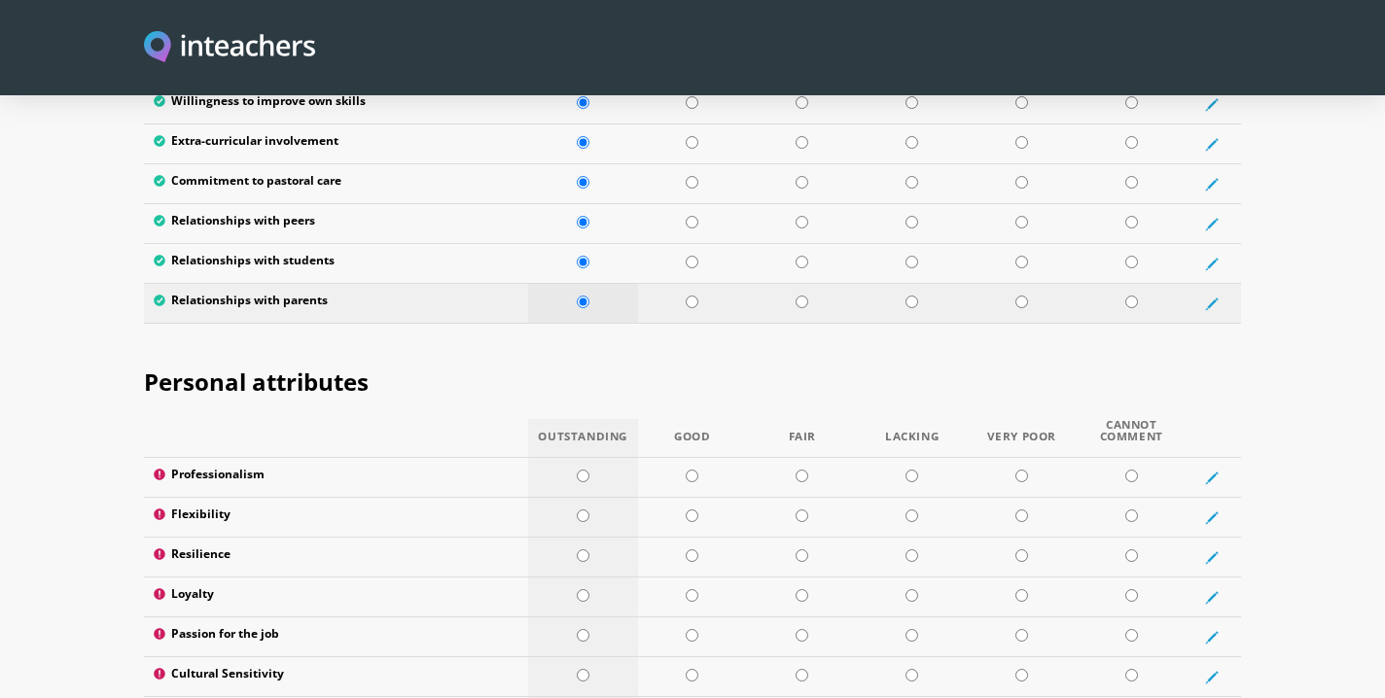
scroll to position [2891, 0]
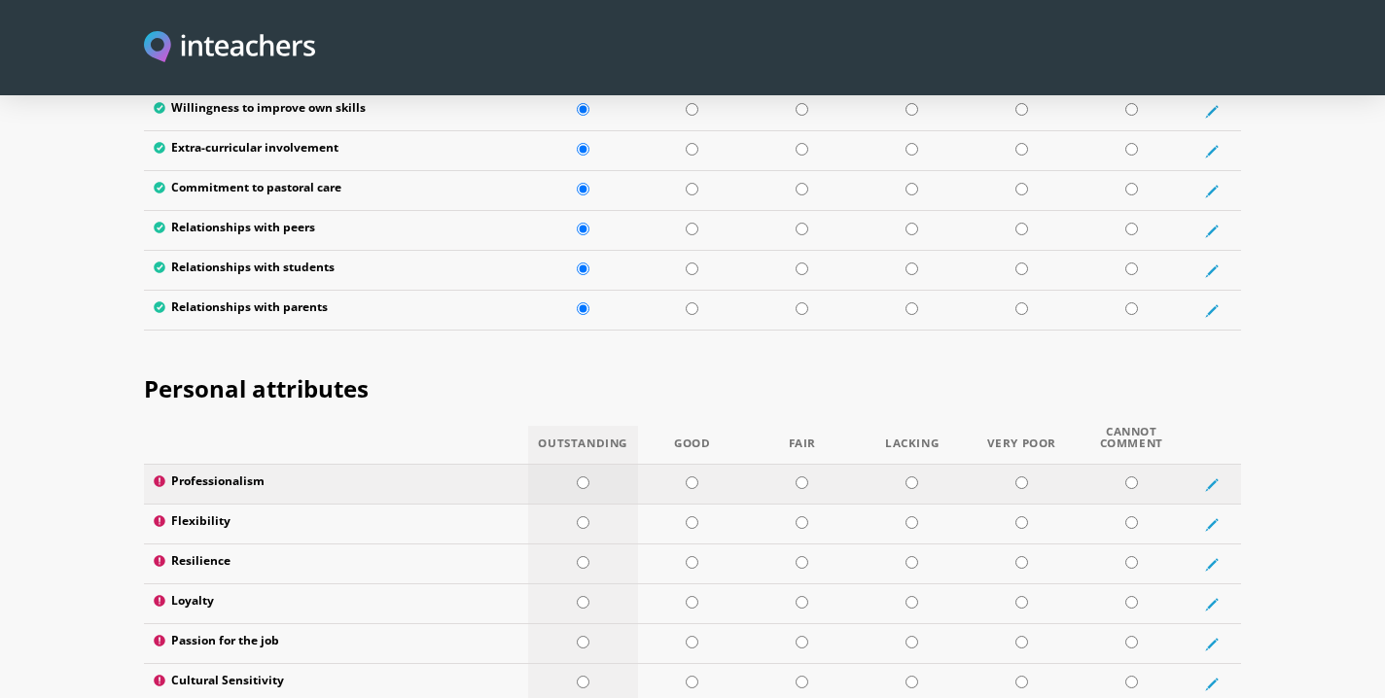
click at [585, 477] on input "radio" at bounding box center [583, 483] width 13 height 13
radio input "true"
click at [578, 516] on input "radio" at bounding box center [583, 522] width 13 height 13
radio input "true"
click at [581, 556] on input "radio" at bounding box center [583, 562] width 13 height 13
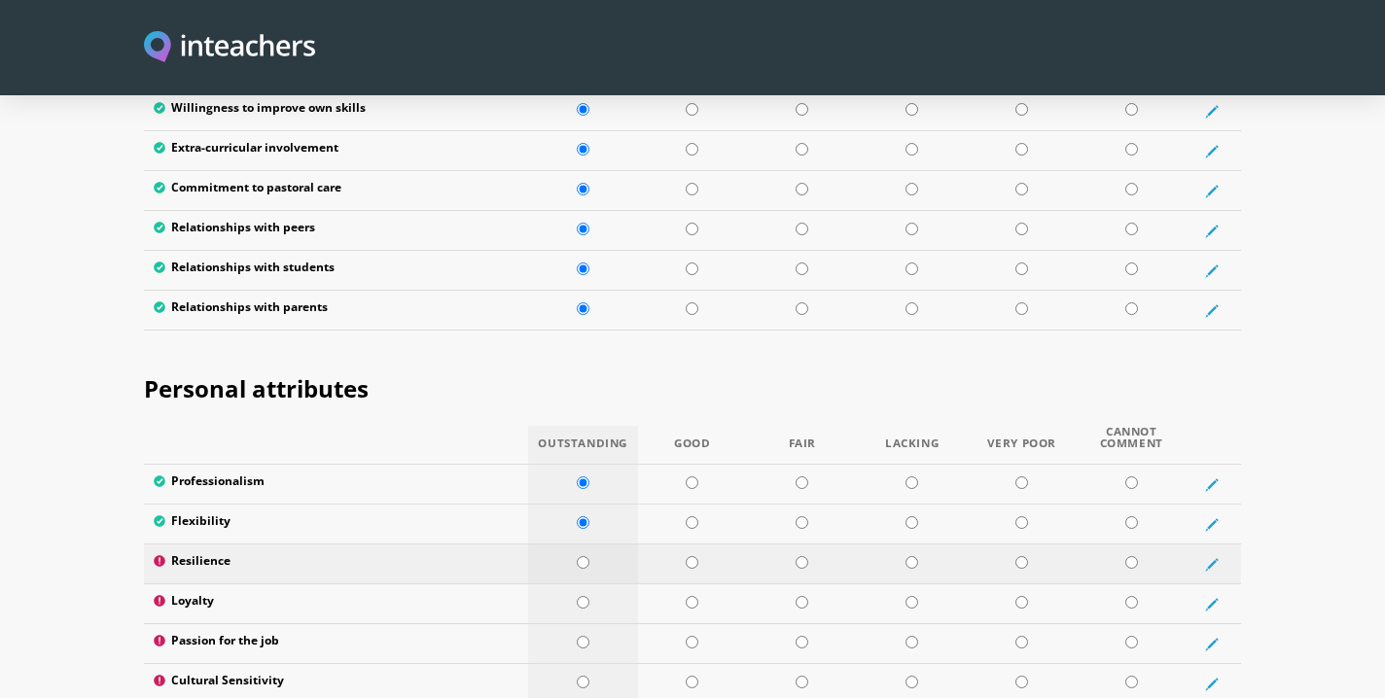
radio input "true"
click at [582, 596] on input "radio" at bounding box center [583, 602] width 13 height 13
radio input "true"
click at [583, 636] on input "radio" at bounding box center [583, 642] width 13 height 13
radio input "true"
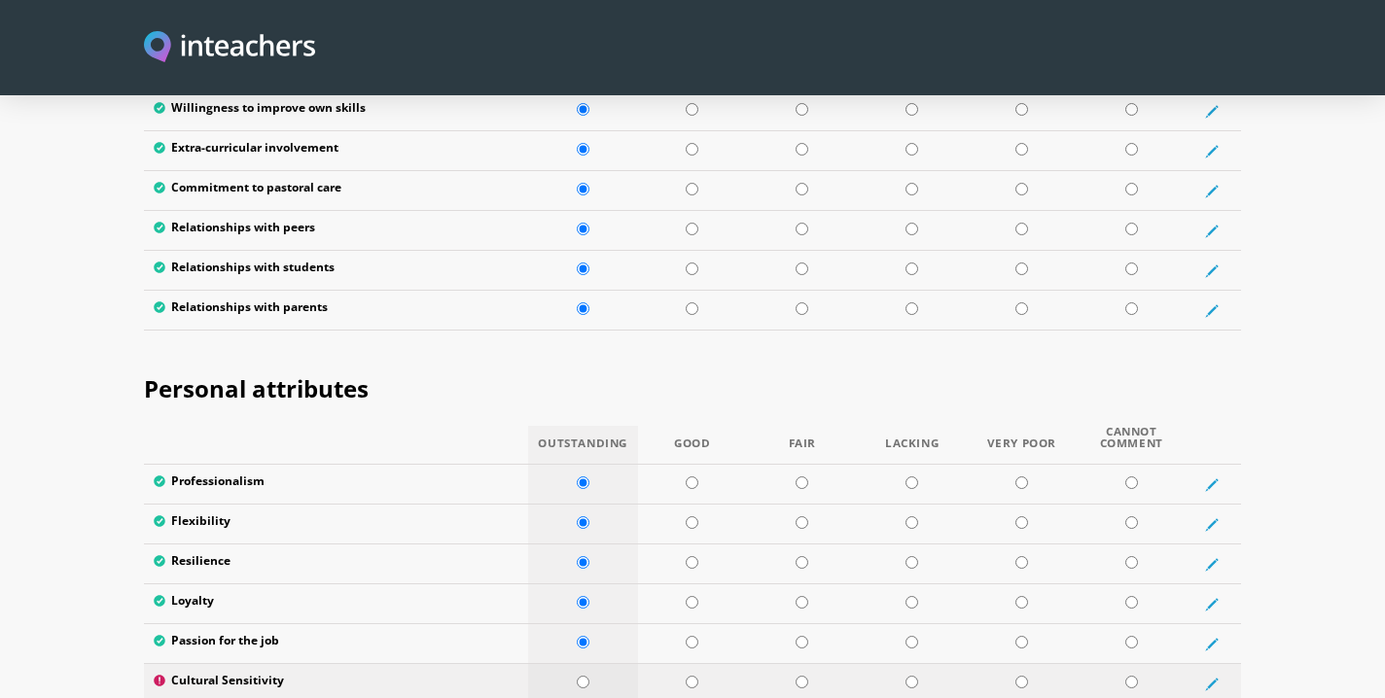
click at [585, 676] on input "radio" at bounding box center [583, 682] width 13 height 13
radio input "true"
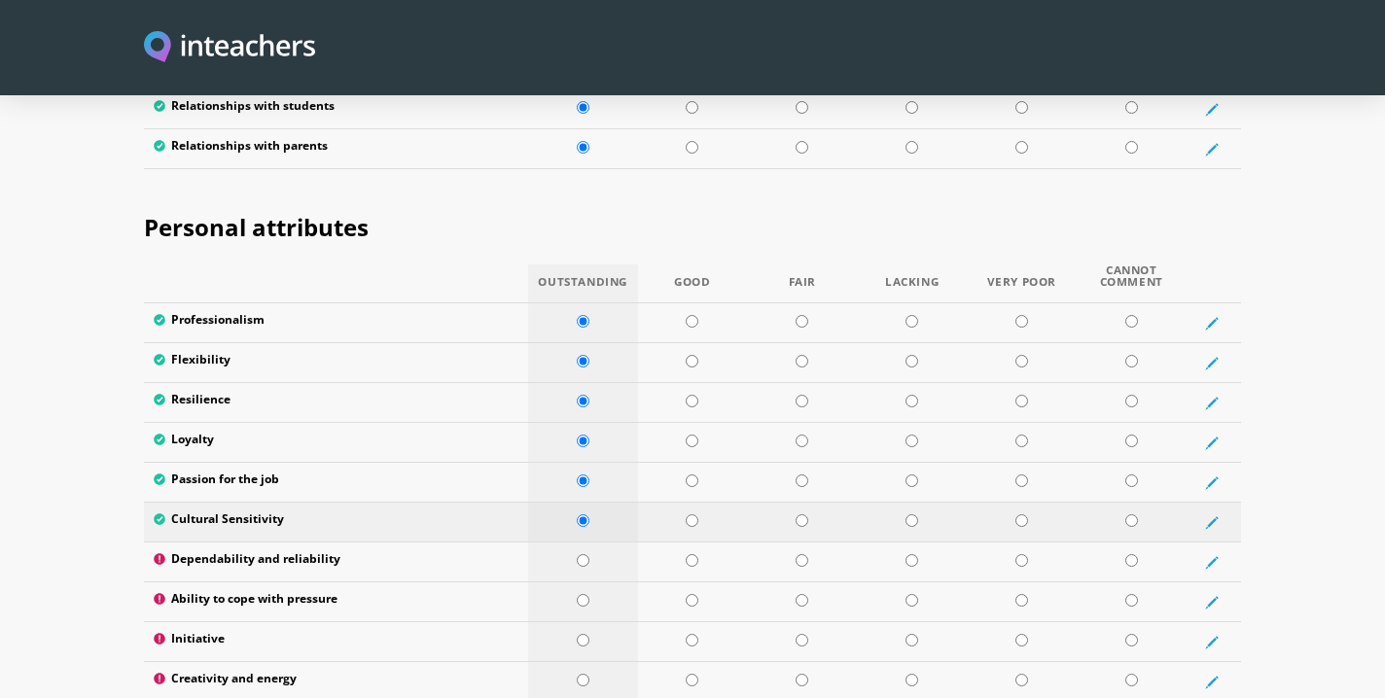
scroll to position [3066, 0]
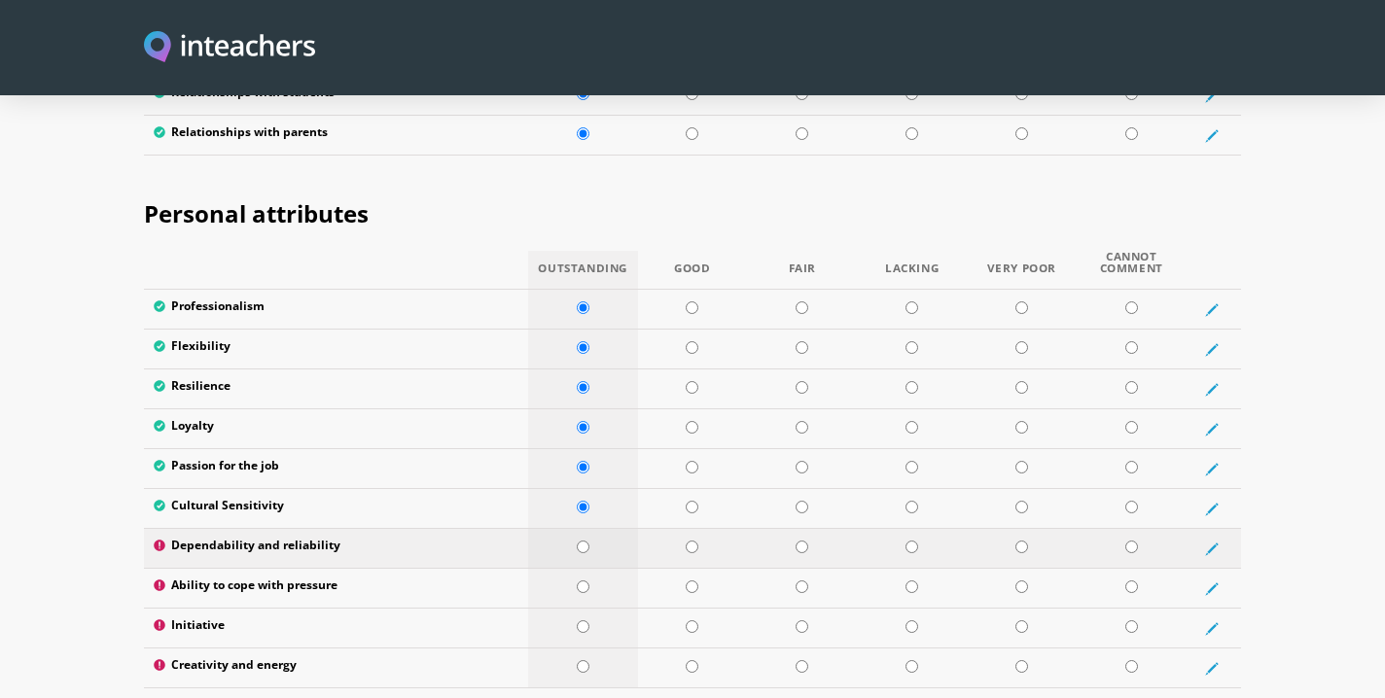
click at [582, 541] on input "radio" at bounding box center [583, 547] width 13 height 13
radio input "true"
click at [583, 581] on input "radio" at bounding box center [583, 587] width 13 height 13
radio input "true"
click at [581, 620] on input "radio" at bounding box center [583, 626] width 13 height 13
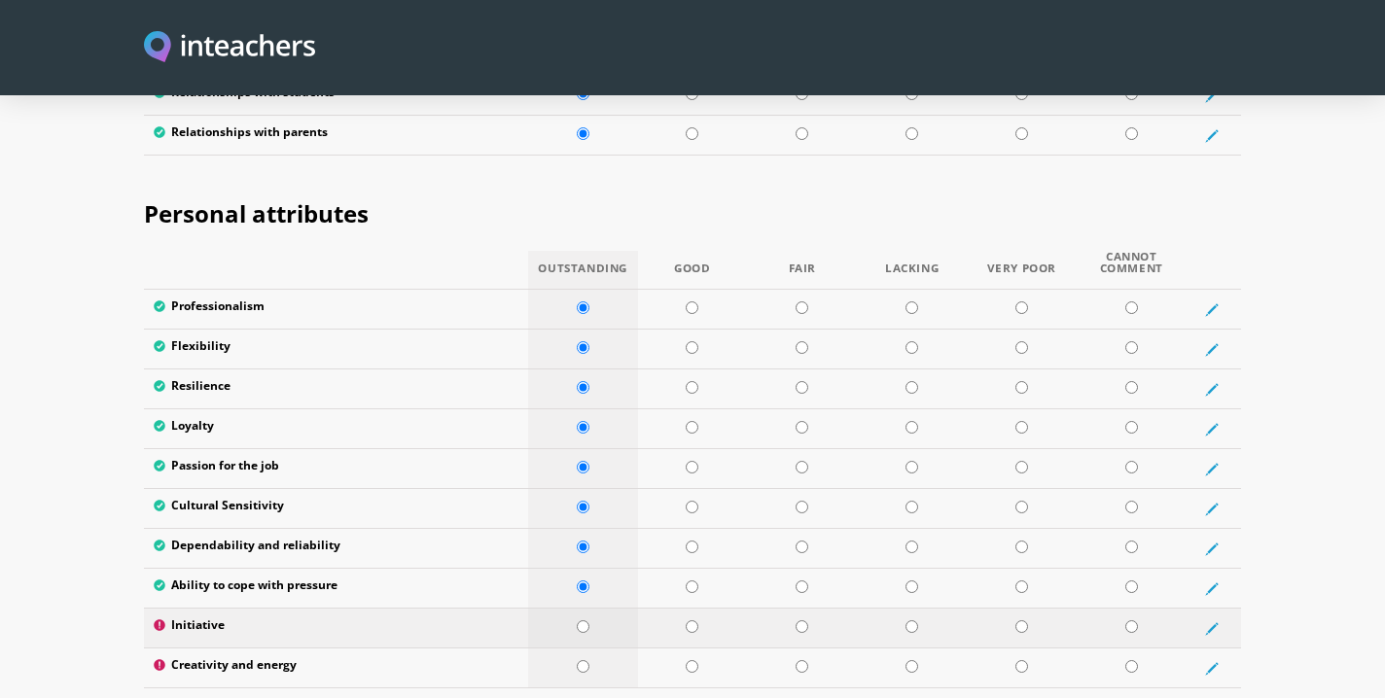
radio input "true"
click at [579, 660] on input "radio" at bounding box center [583, 666] width 13 height 13
radio input "true"
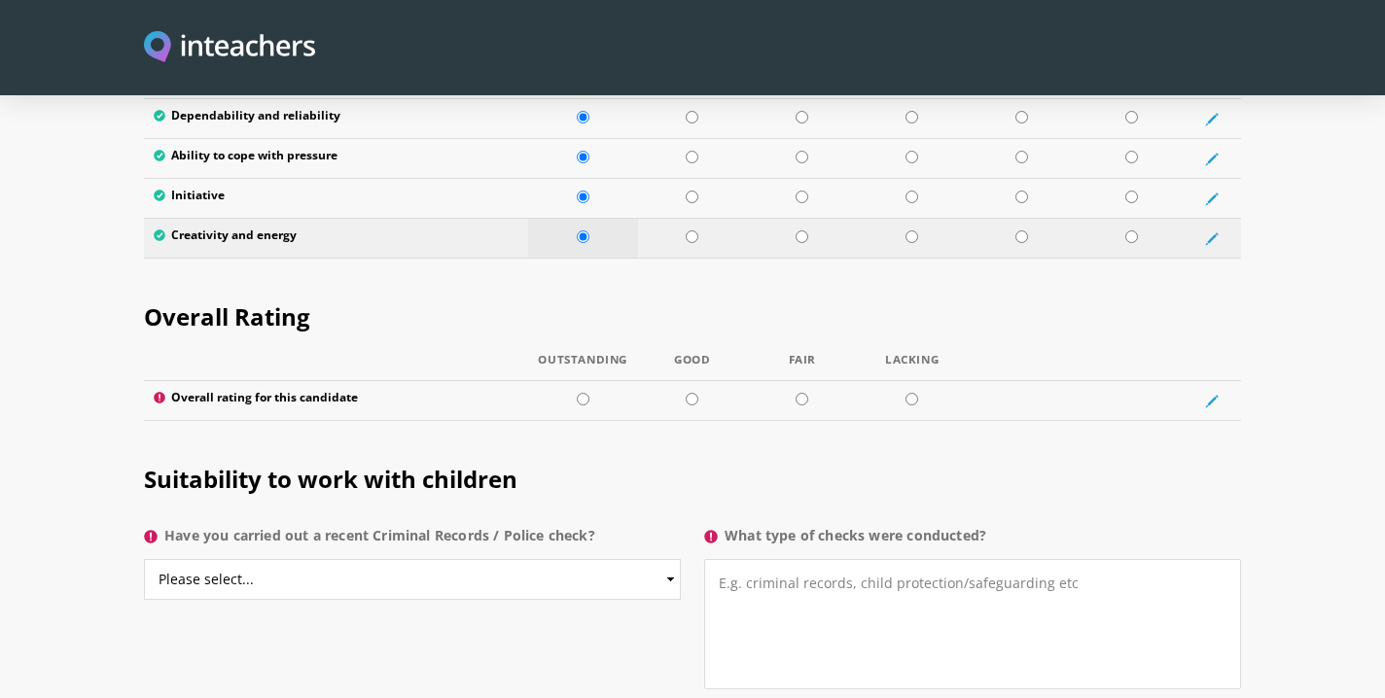
scroll to position [3517, 0]
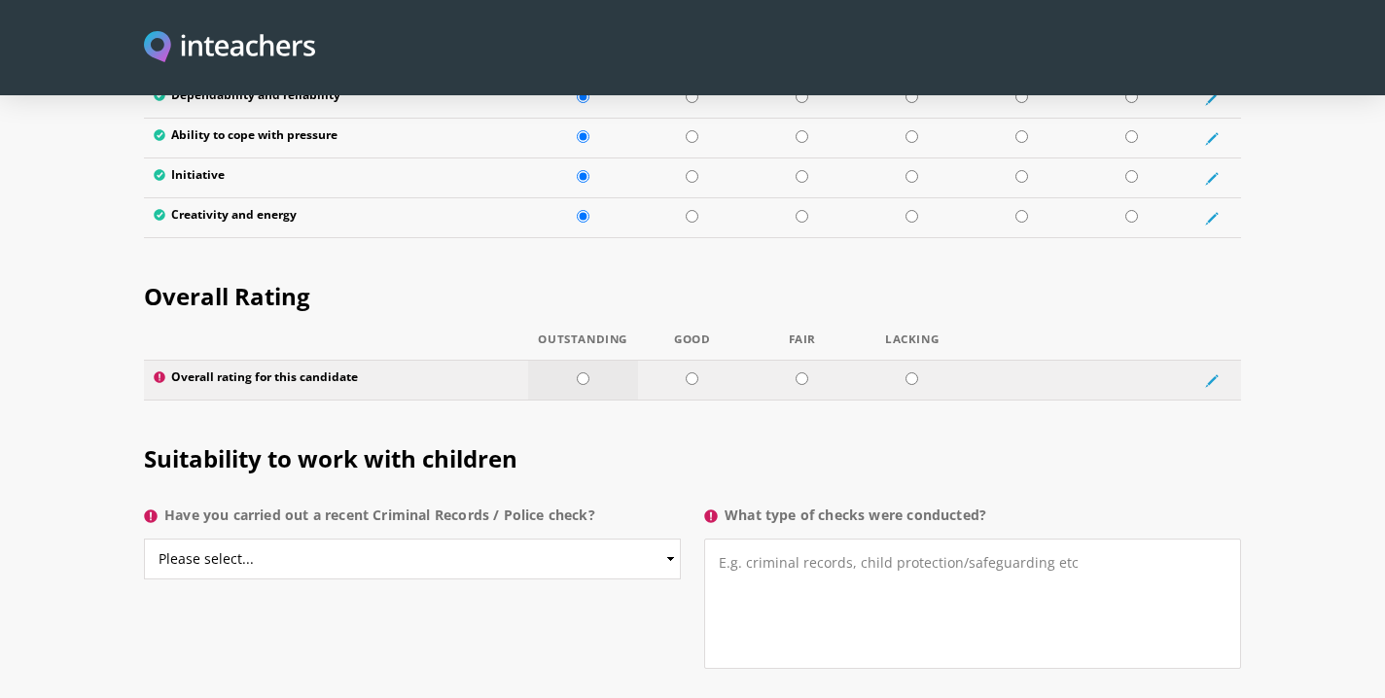
click at [581, 372] on input "radio" at bounding box center [583, 378] width 13 height 13
radio input "true"
click at [669, 539] on select "Please select... Yes No Do not know" at bounding box center [412, 559] width 537 height 41
select select "Yes"
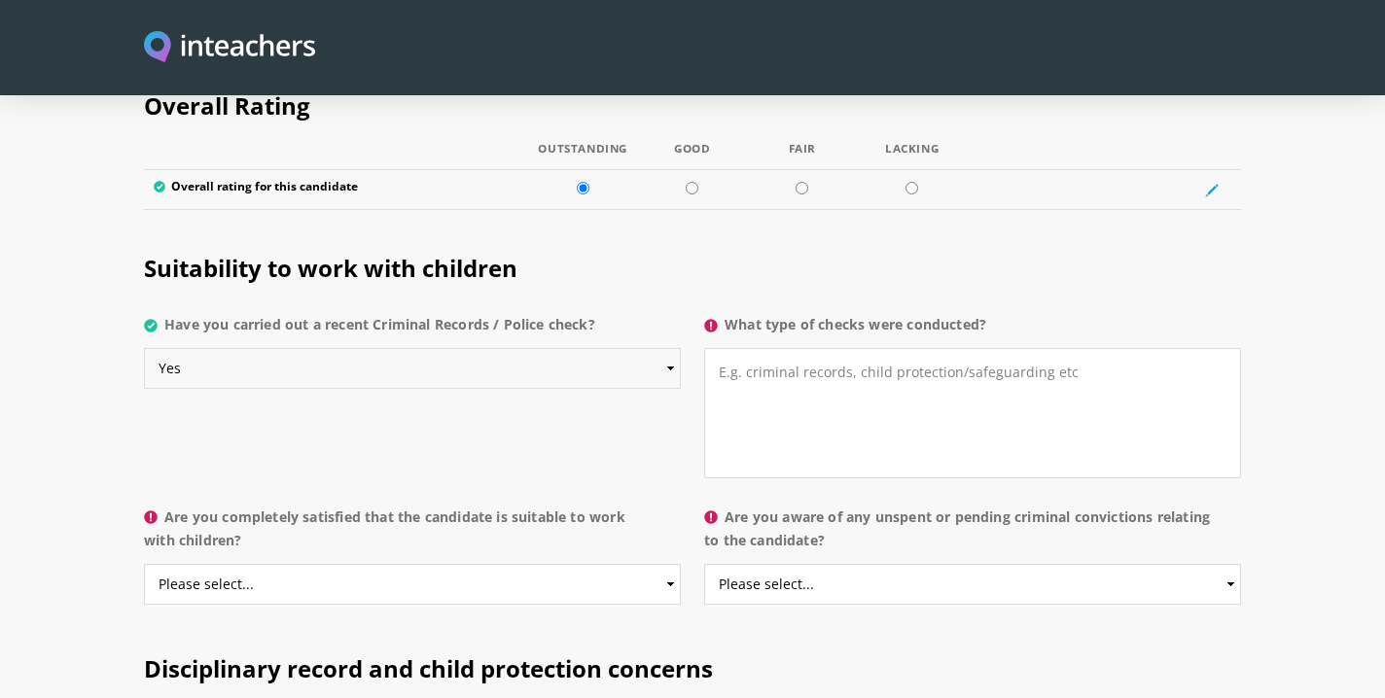
scroll to position [3706, 0]
click at [676, 565] on select "Please select... Yes No Do not know" at bounding box center [412, 585] width 537 height 41
select select "Yes"
click at [1231, 565] on select "Please select... Yes No Do not know" at bounding box center [972, 585] width 537 height 41
select select "No"
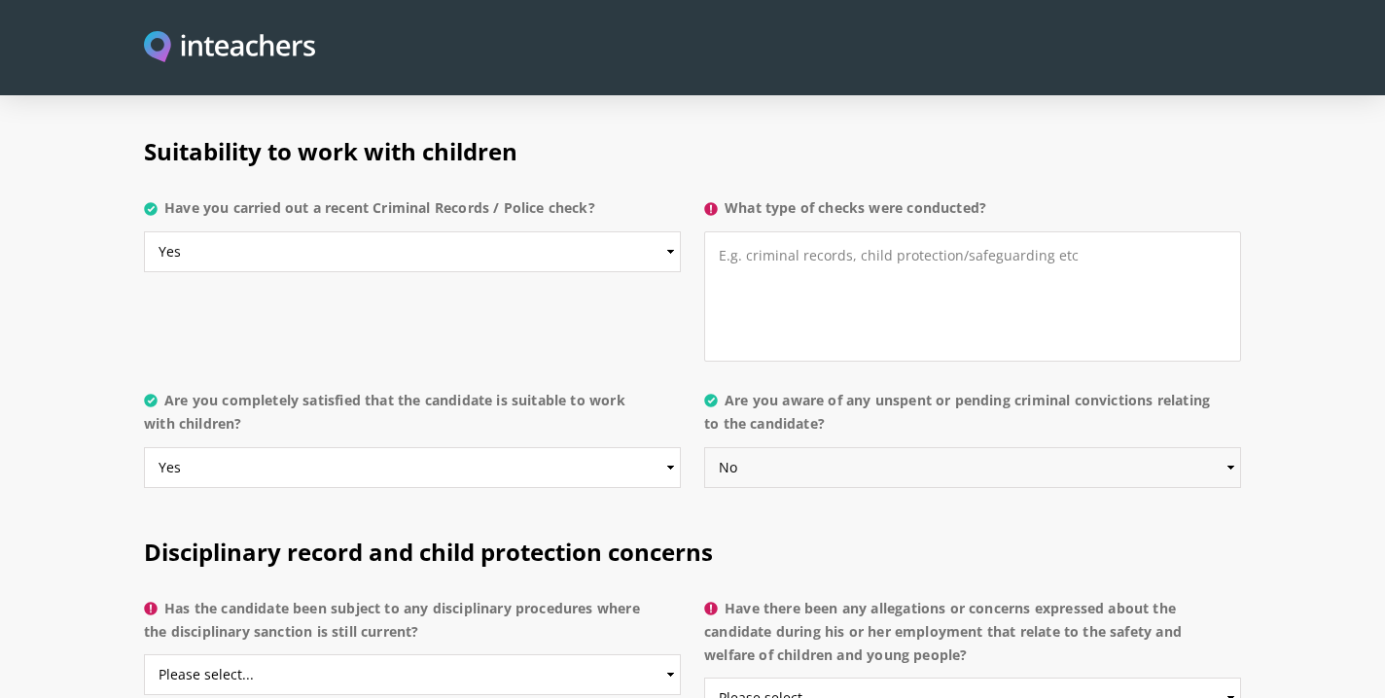
scroll to position [3830, 0]
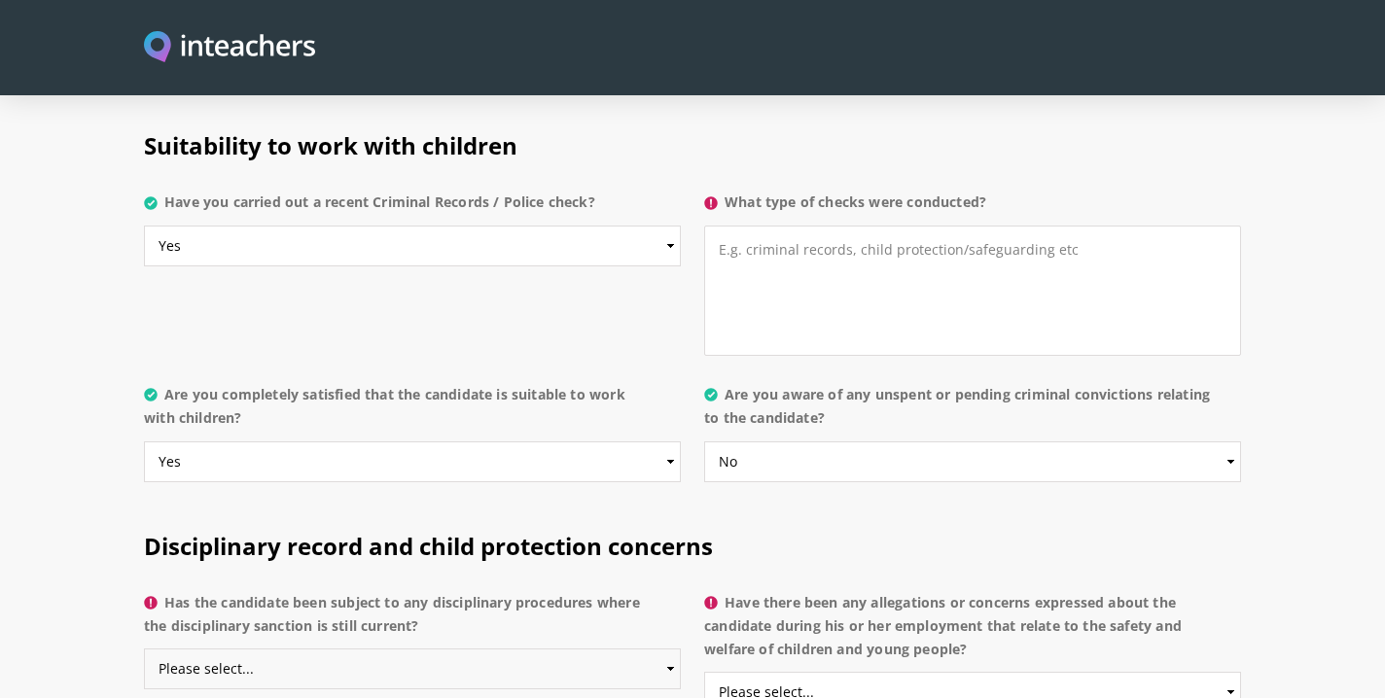
click at [667, 649] on select "Please select... Yes No Do not know" at bounding box center [412, 669] width 537 height 41
select select "No"
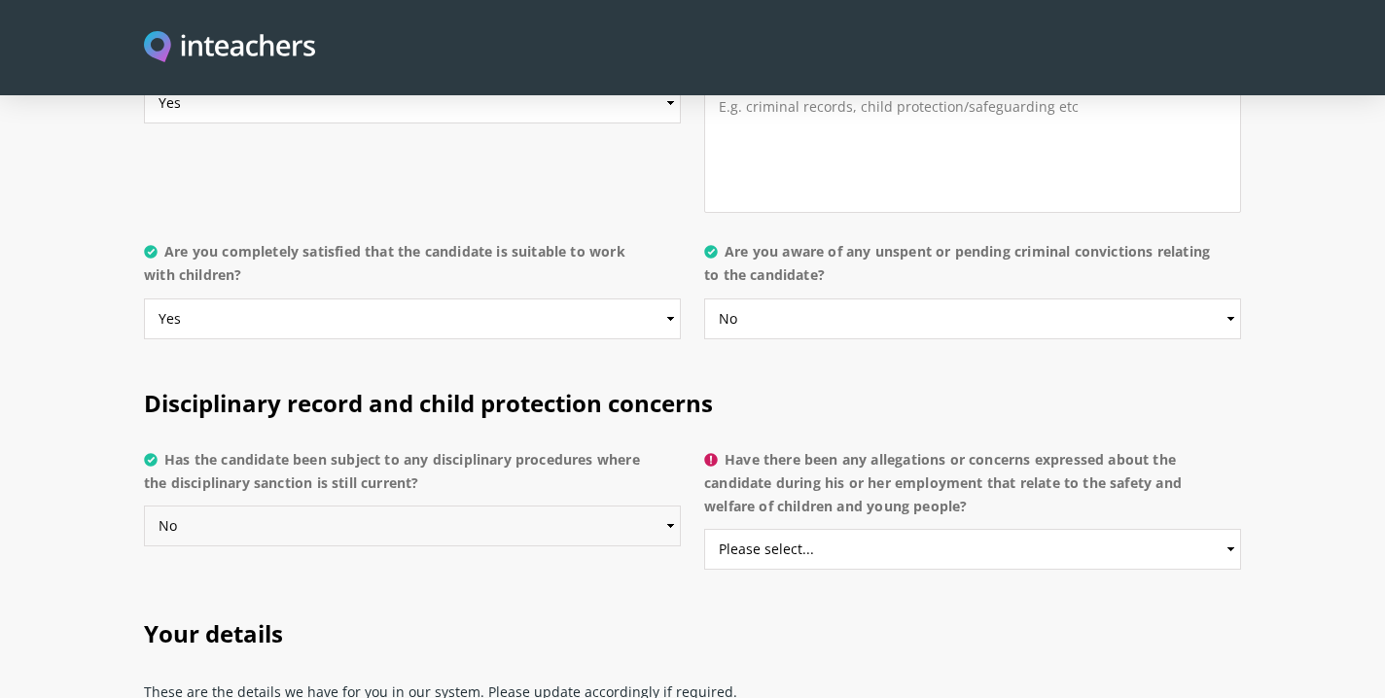
scroll to position [3975, 0]
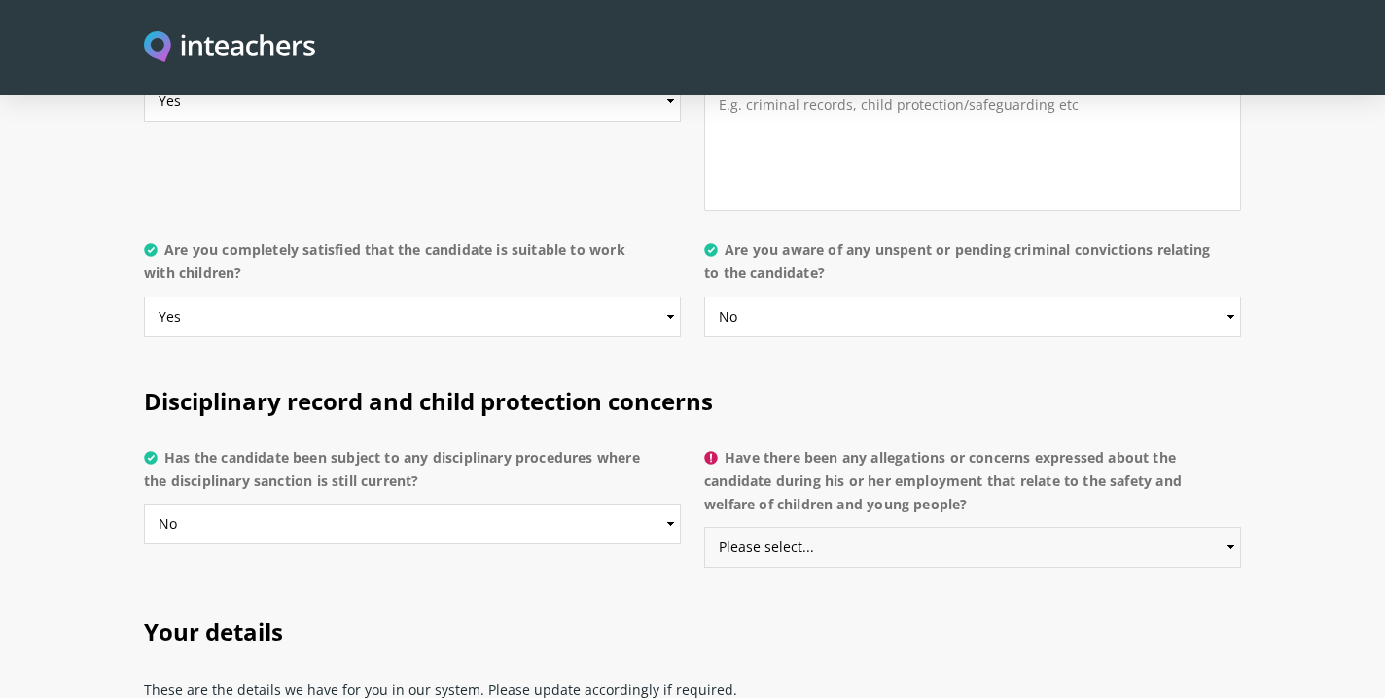
click at [1232, 527] on select "Please select... Yes No Do not know" at bounding box center [972, 547] width 537 height 41
select select "No"
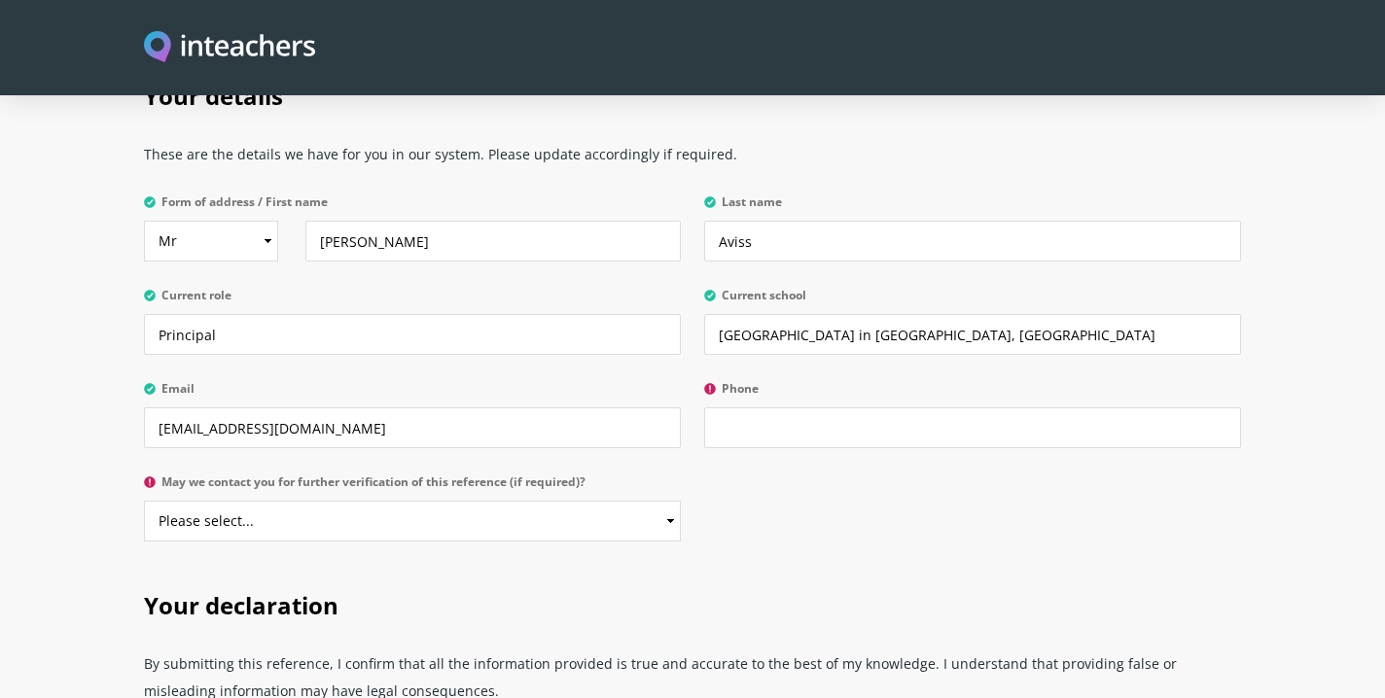
scroll to position [4516, 0]
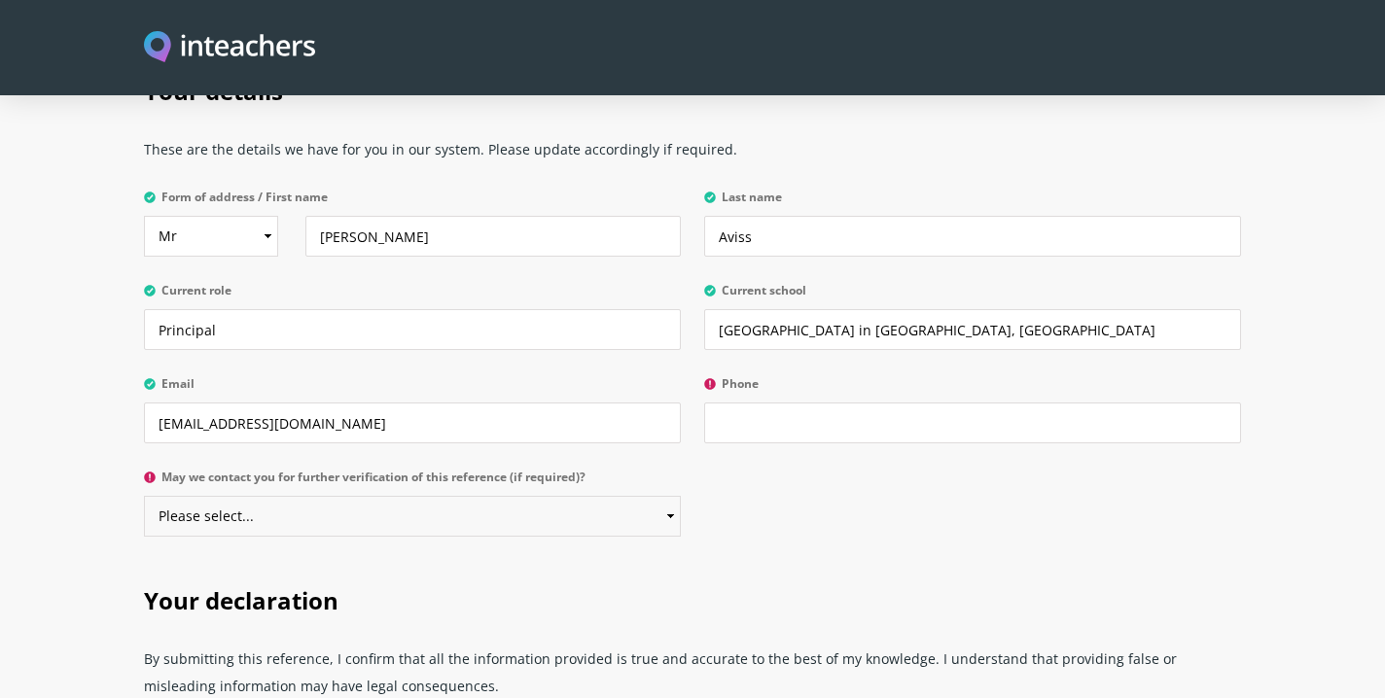
click at [673, 496] on select "Please select... Yes No" at bounding box center [412, 516] width 537 height 41
select select "Yes"
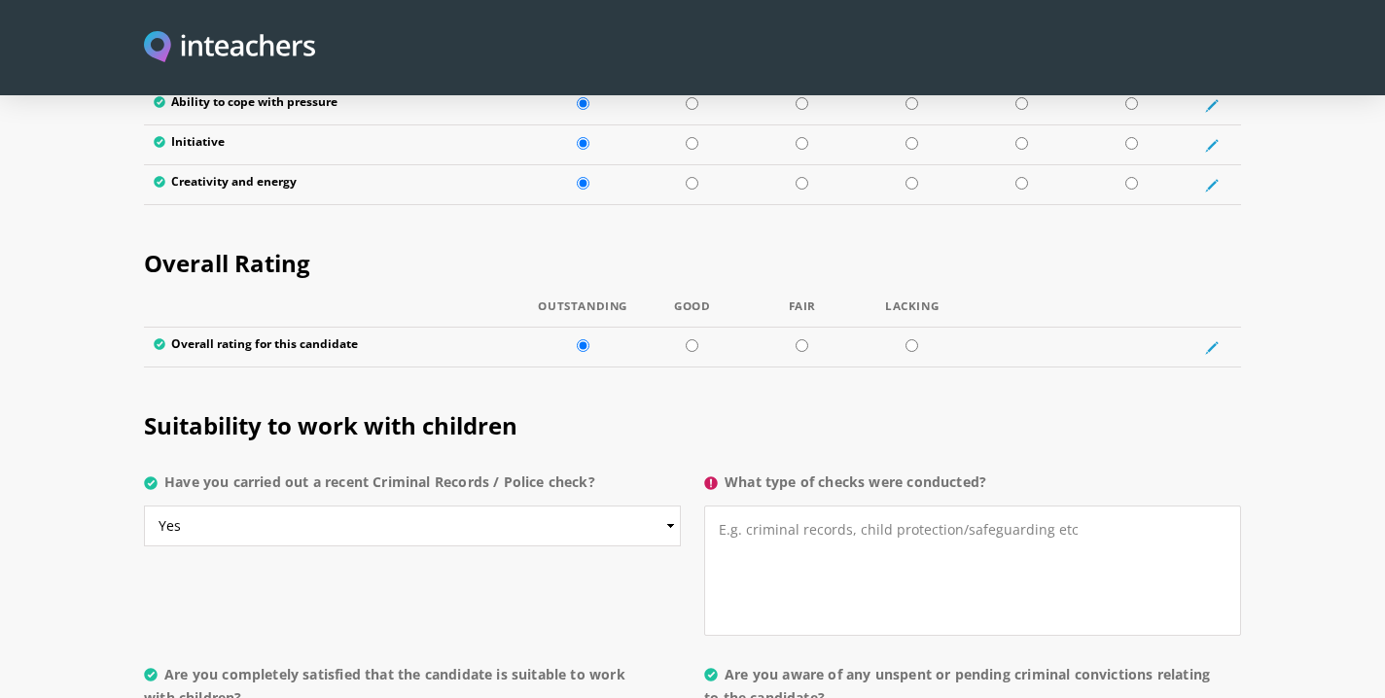
scroll to position [3559, 0]
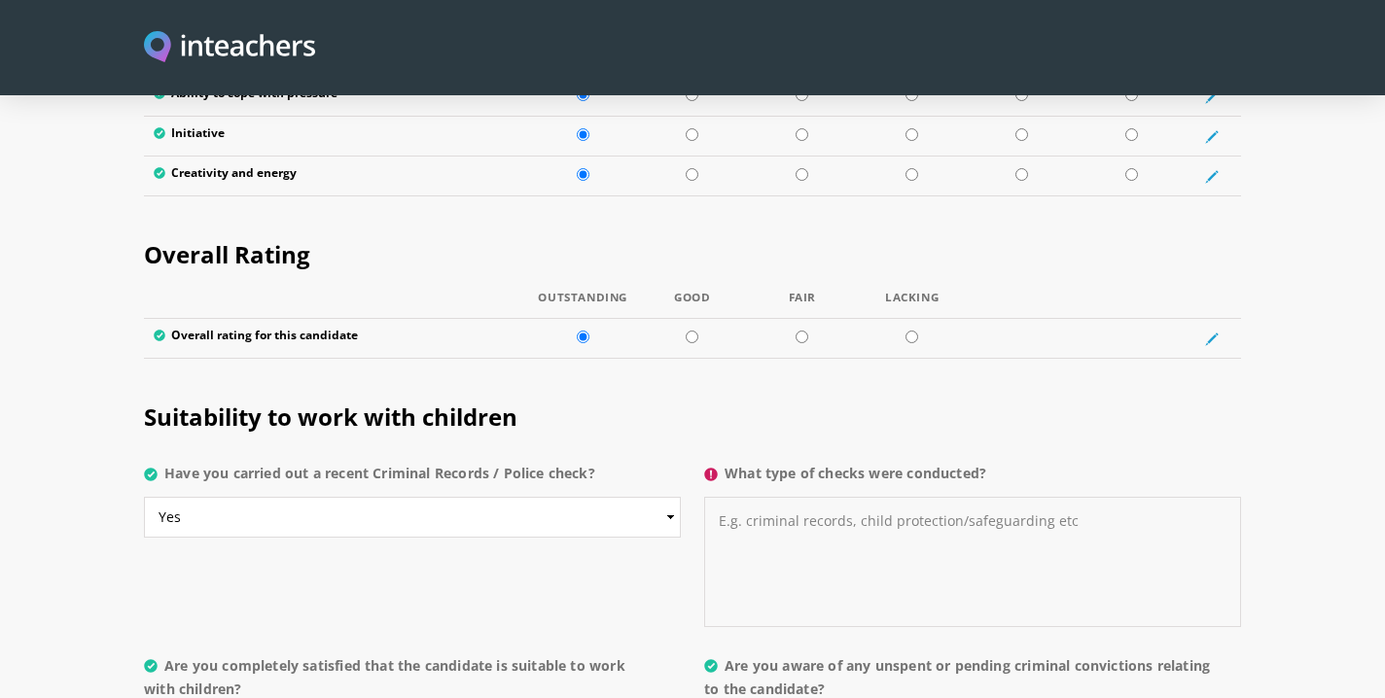
click at [768, 497] on textarea "What type of checks were conducted?" at bounding box center [972, 562] width 537 height 130
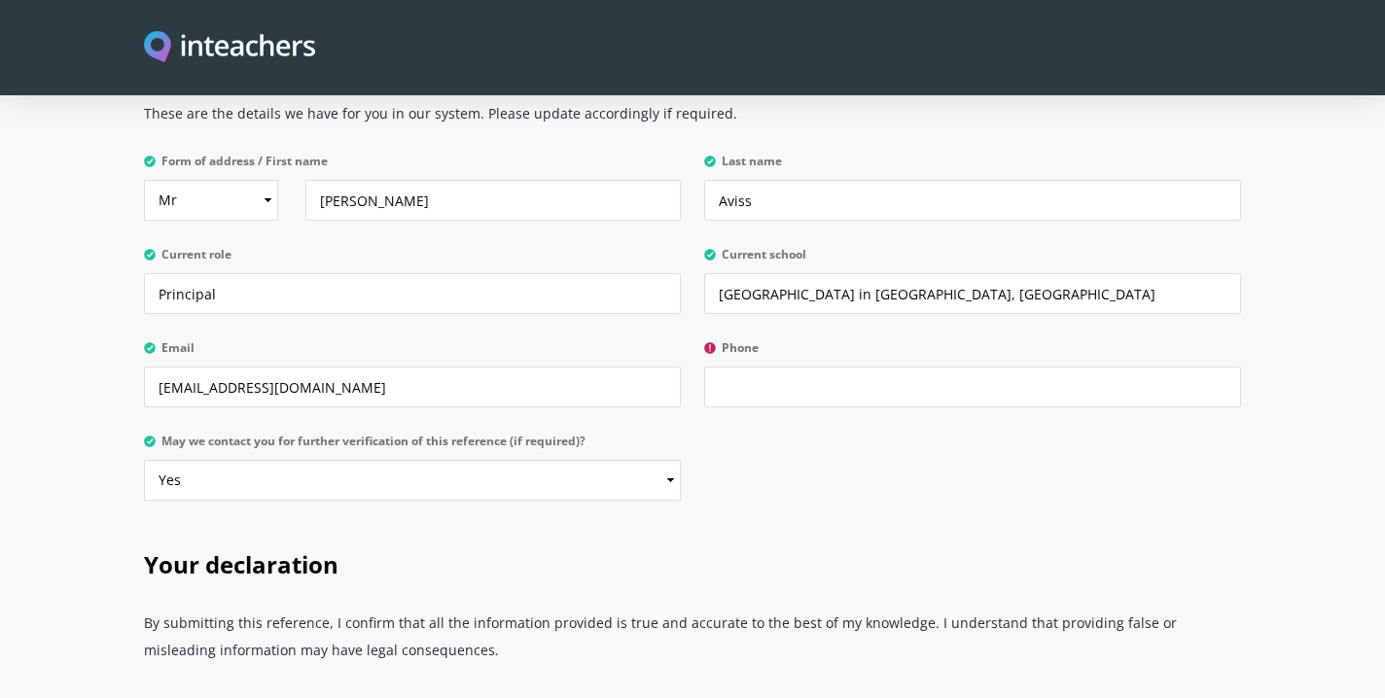
scroll to position [4554, 0]
type textarea "Police Checks (Uk and [GEOGRAPHIC_DATA])"
click at [780, 365] on input "Phone" at bounding box center [972, 385] width 537 height 41
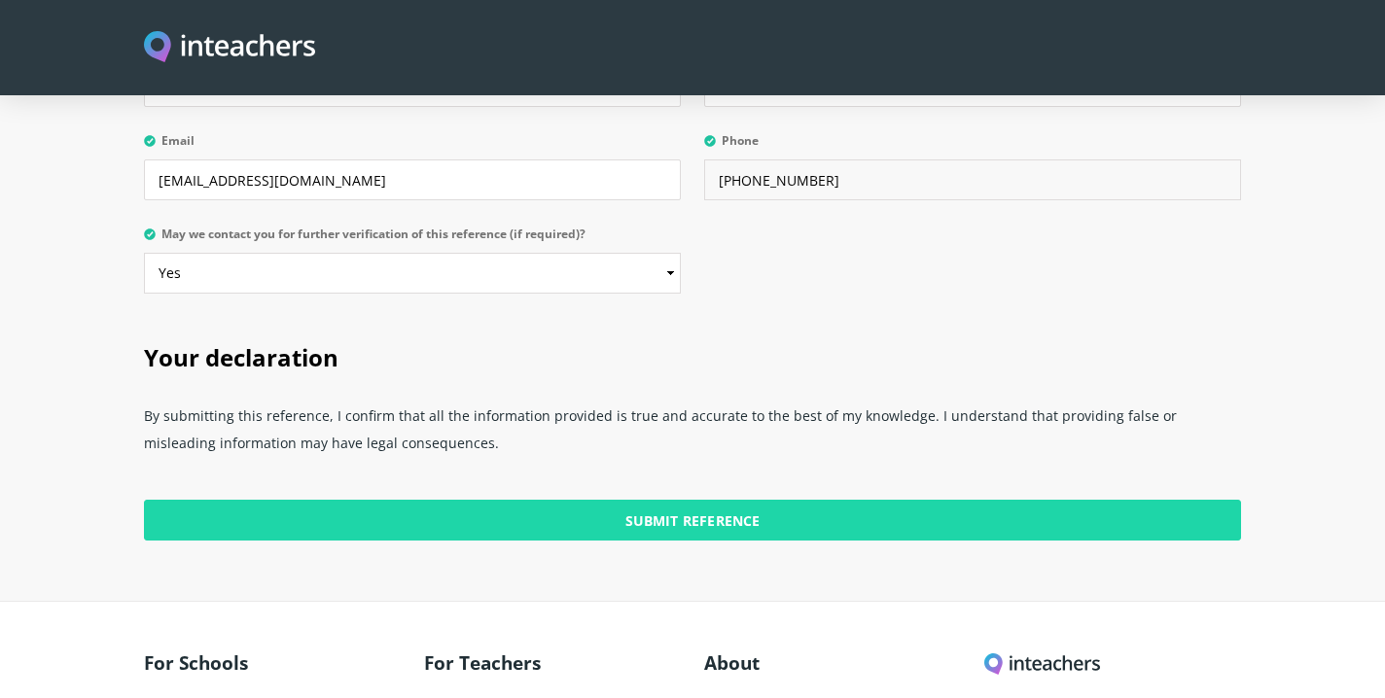
scroll to position [4772, 0]
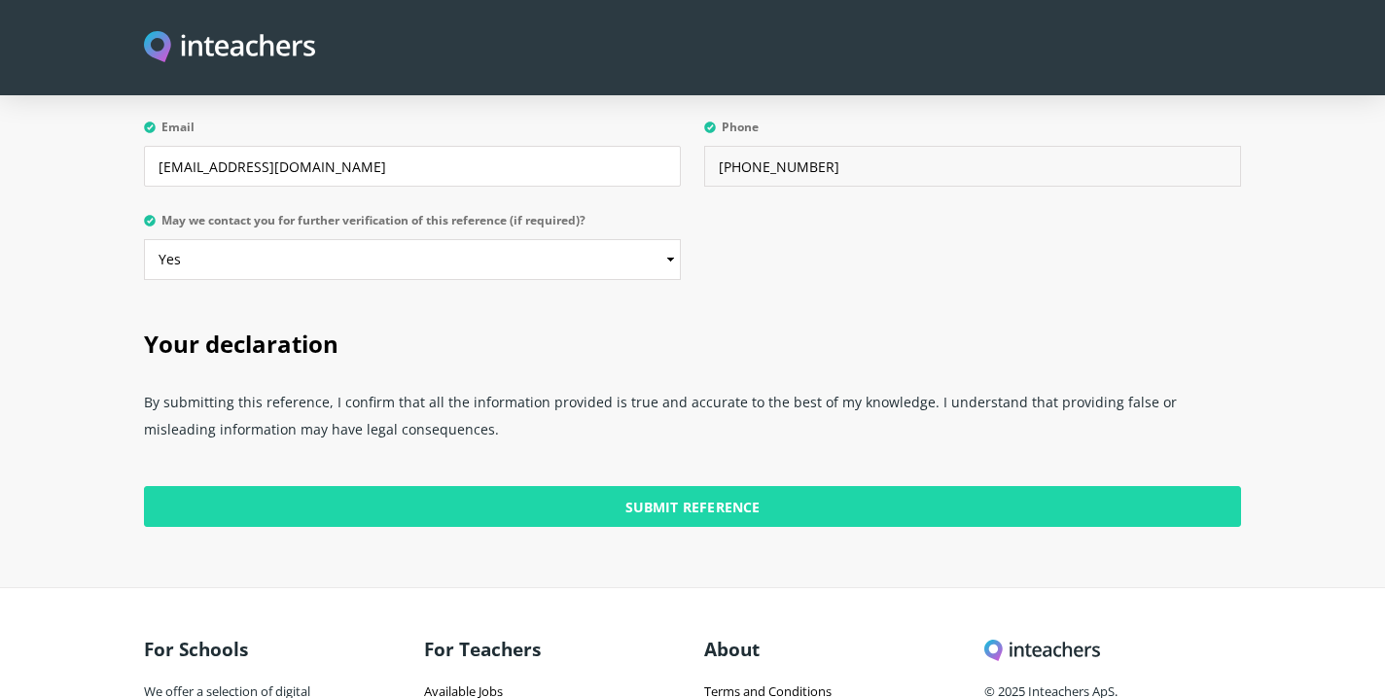
type input "[PHONE_NUMBER]"
click at [709, 486] on input "Submit Reference" at bounding box center [692, 506] width 1097 height 41
